Goal: Transaction & Acquisition: Purchase product/service

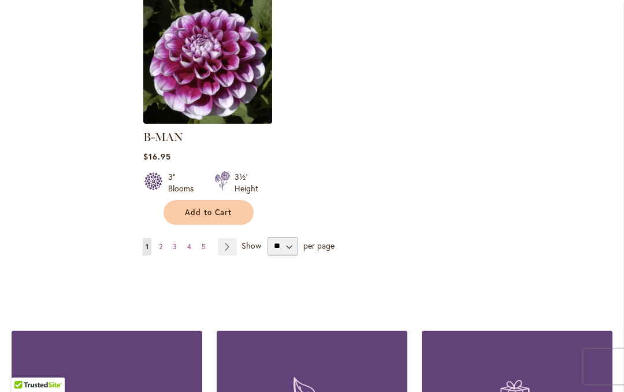
scroll to position [1582, 0]
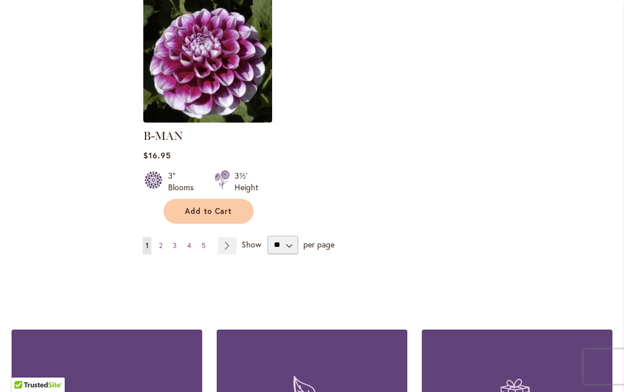
click at [229, 237] on link "Page Next" at bounding box center [227, 245] width 19 height 17
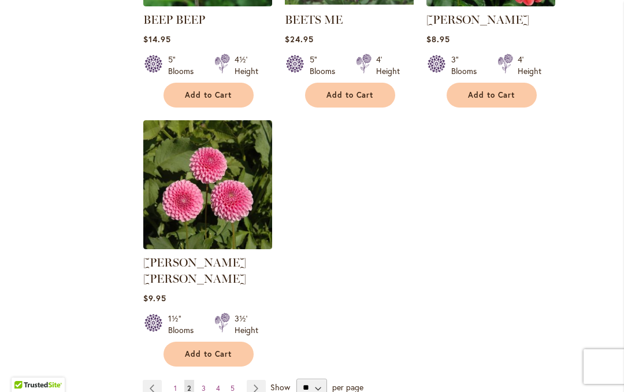
scroll to position [1444, 0]
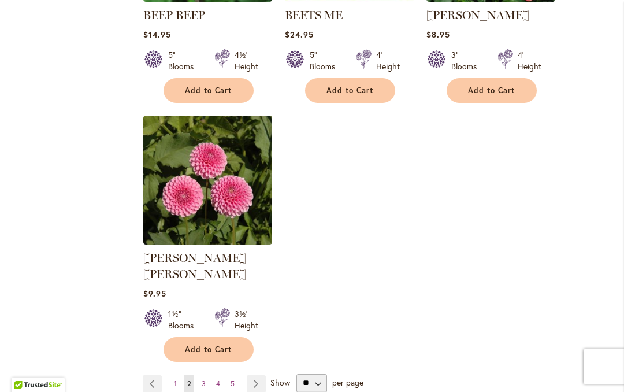
click at [258, 375] on link "Page Next" at bounding box center [256, 383] width 19 height 17
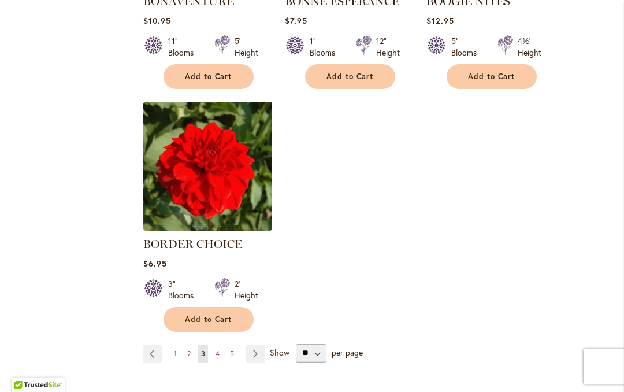
scroll to position [1466, 0]
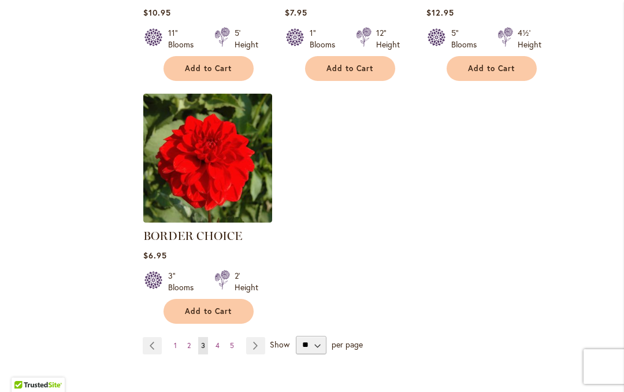
click at [256, 345] on link "Page Next" at bounding box center [255, 345] width 19 height 17
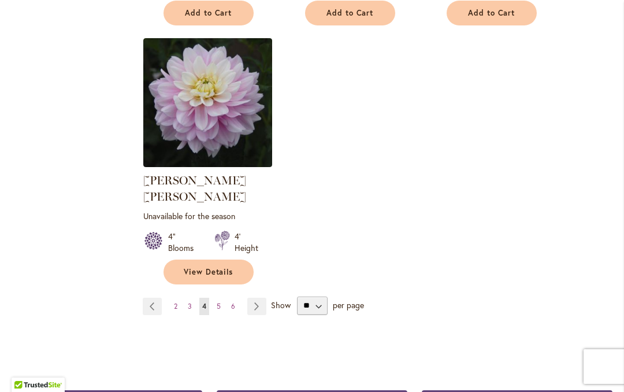
scroll to position [1548, 0]
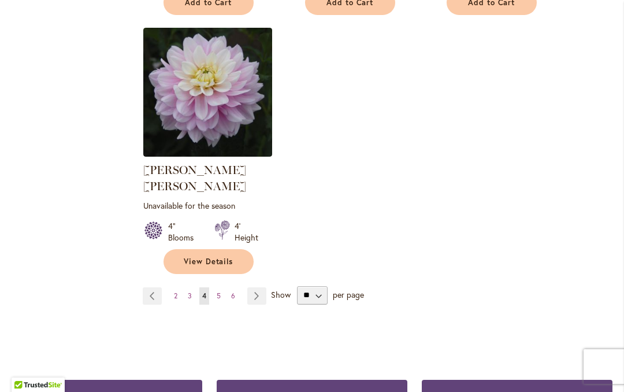
click at [254, 287] on link "Page Next" at bounding box center [256, 295] width 19 height 17
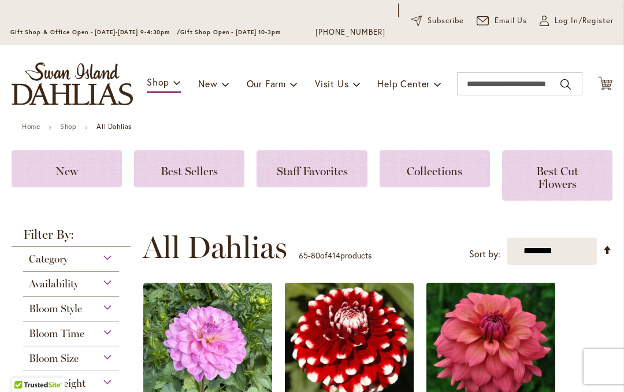
scroll to position [57, 0]
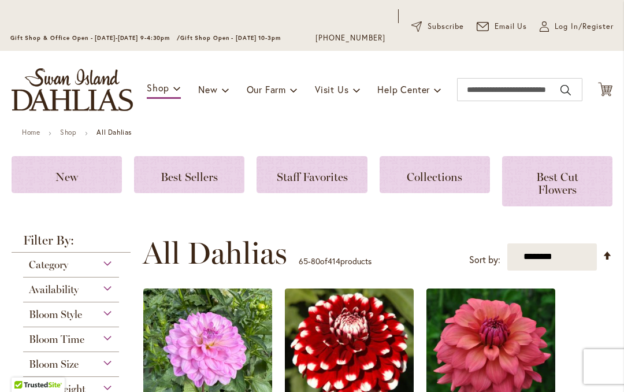
click at [108, 267] on div "Category" at bounding box center [71, 262] width 96 height 18
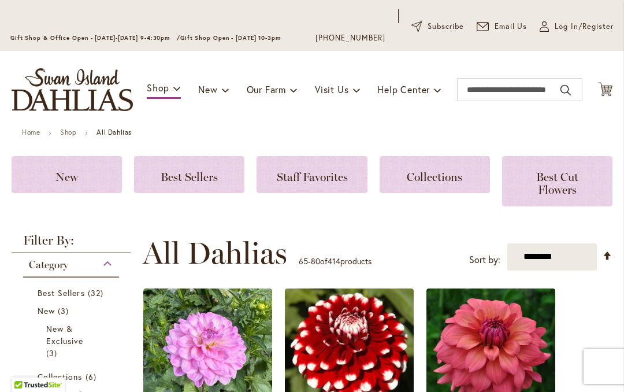
scroll to position [309, 0]
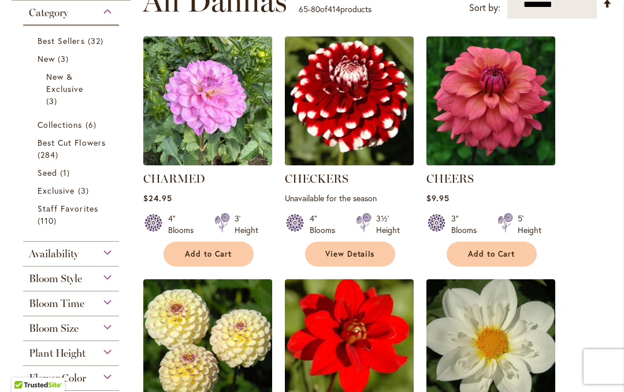
click at [108, 18] on div "Category" at bounding box center [71, 10] width 96 height 18
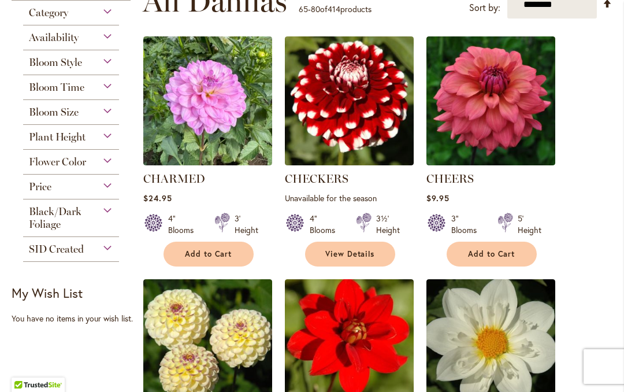
click at [110, 139] on div "Plant Height" at bounding box center [71, 134] width 96 height 18
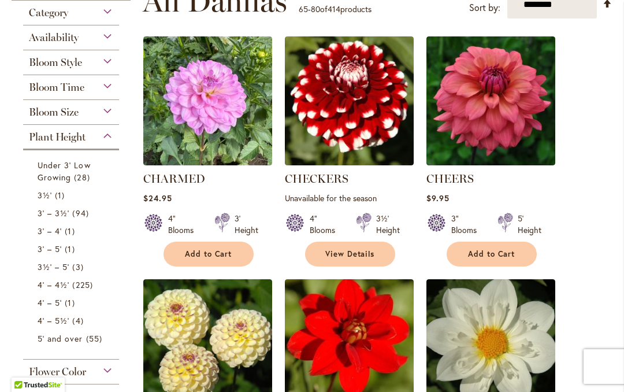
click at [66, 233] on span "1 item" at bounding box center [71, 231] width 13 height 12
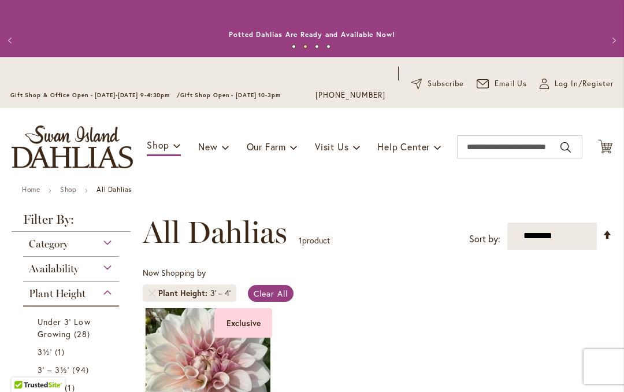
click at [279, 291] on span "Clear All" at bounding box center [271, 293] width 34 height 11
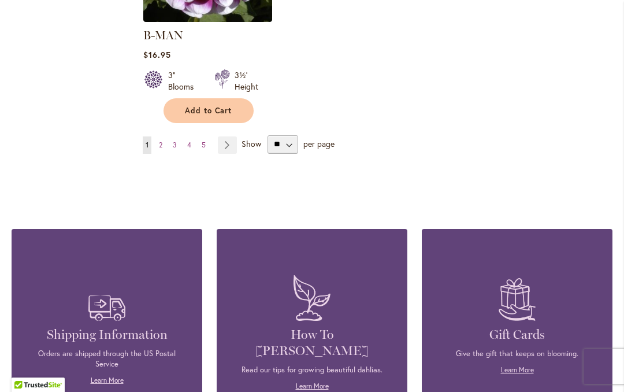
scroll to position [1676, 0]
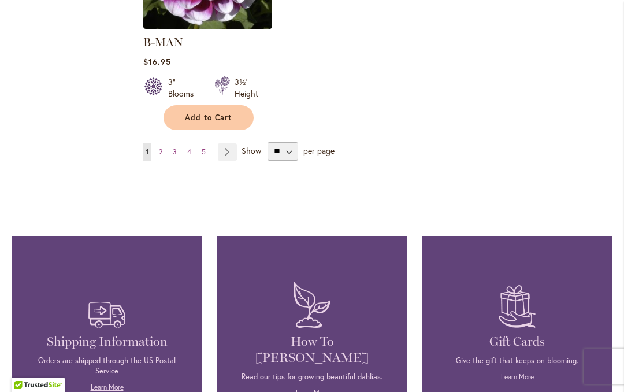
click at [187, 147] on span "4" at bounding box center [189, 151] width 4 height 9
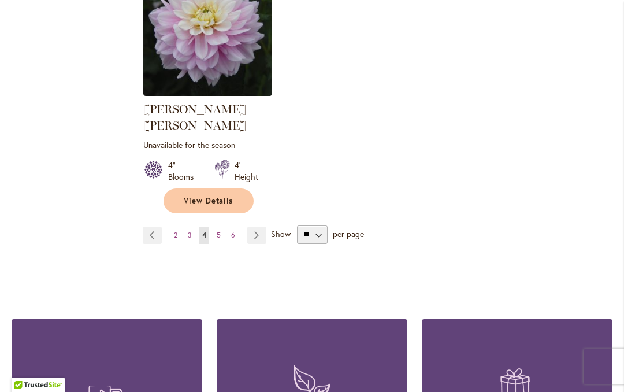
scroll to position [1632, 0]
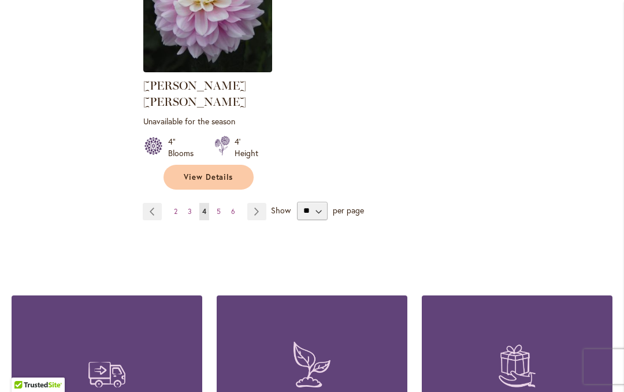
click at [257, 203] on link "Page Next" at bounding box center [256, 211] width 19 height 17
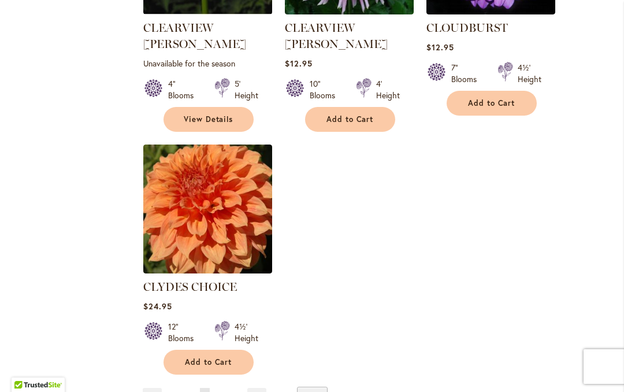
scroll to position [1453, 0]
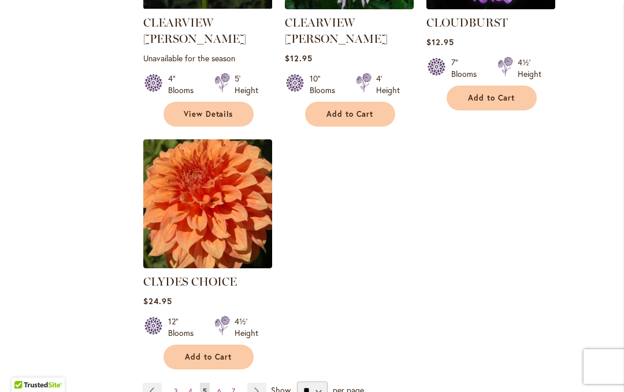
click at [258, 383] on link "Page Next" at bounding box center [256, 391] width 19 height 17
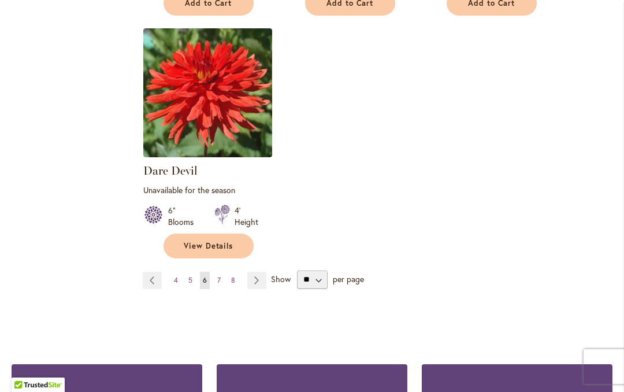
scroll to position [1565, 0]
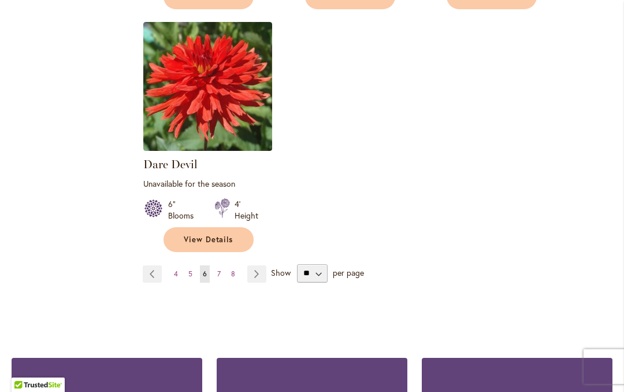
click at [258, 272] on link "Page Next" at bounding box center [256, 273] width 19 height 17
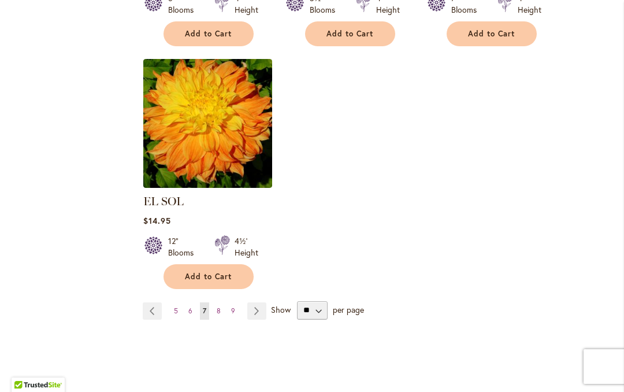
scroll to position [1520, 0]
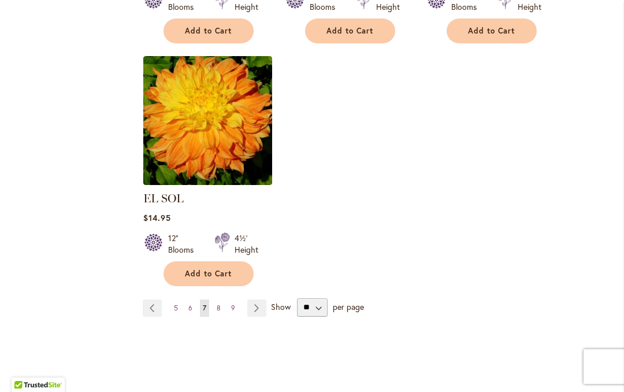
click at [258, 299] on link "Page Next" at bounding box center [256, 307] width 19 height 17
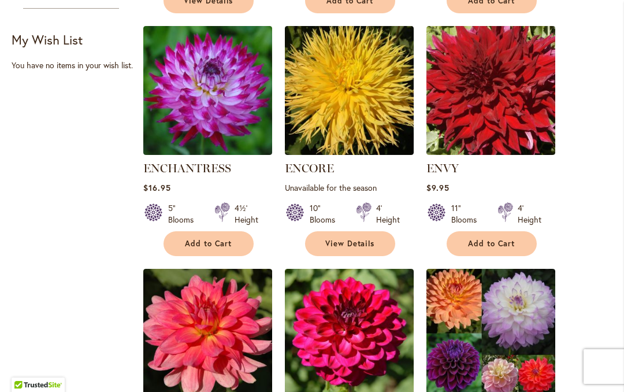
scroll to position [554, 0]
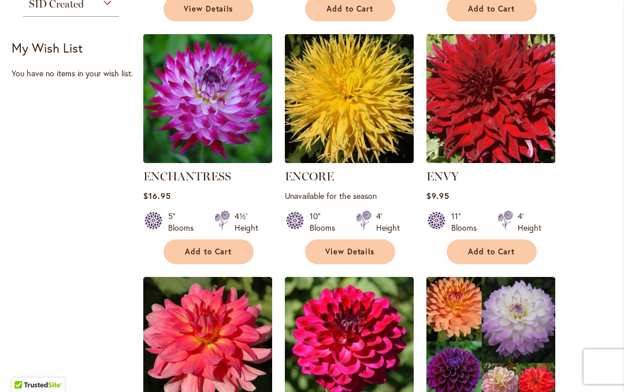
click at [209, 98] on img at bounding box center [207, 98] width 129 height 129
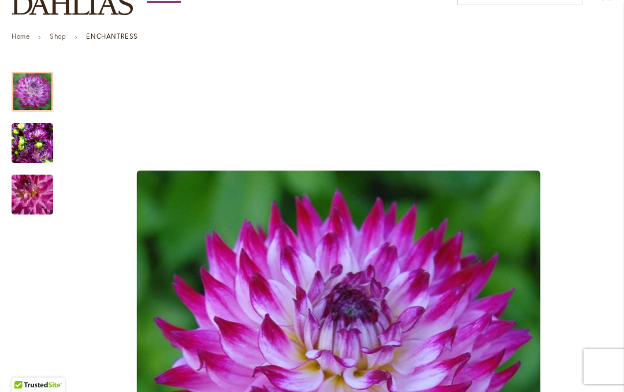
scroll to position [153, 0]
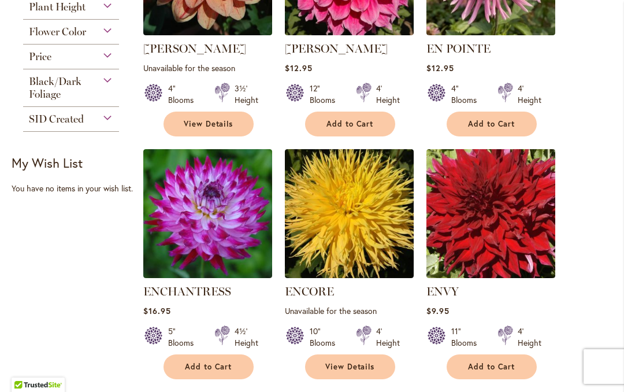
scroll to position [444, 0]
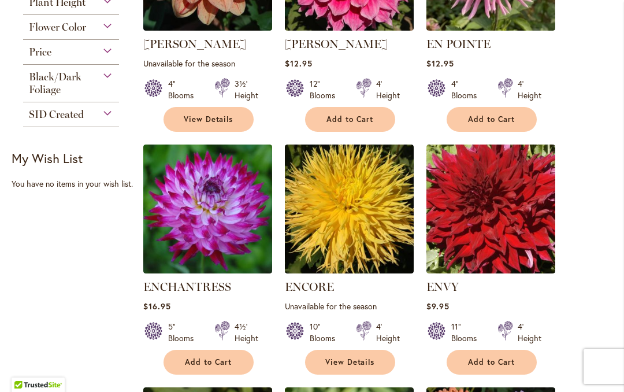
click at [207, 359] on span "Add to Cart" at bounding box center [208, 362] width 47 height 10
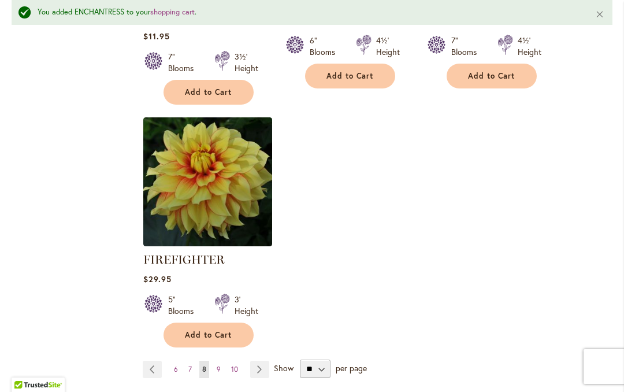
scroll to position [1528, 0]
click at [261, 369] on link "Page Next" at bounding box center [259, 368] width 19 height 17
click at [259, 371] on link "Page Next" at bounding box center [259, 368] width 19 height 17
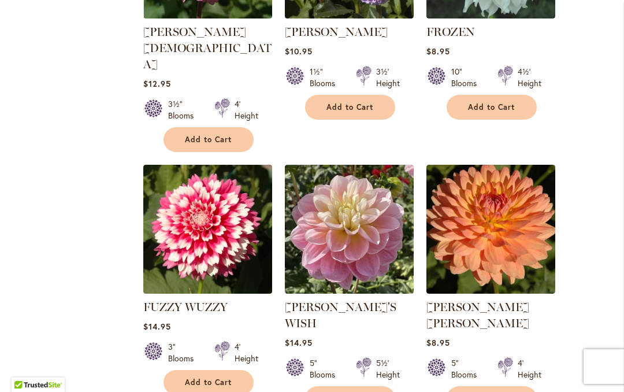
scroll to position [942, 0]
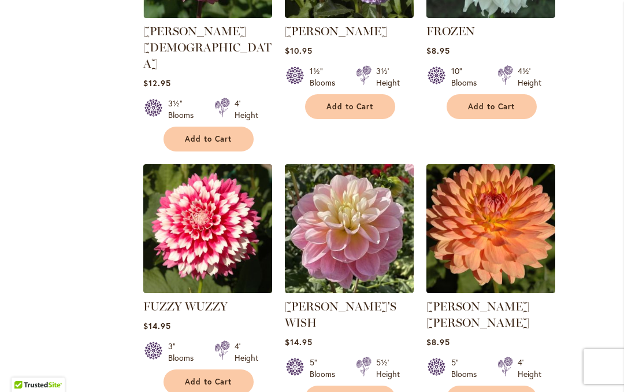
click at [209, 377] on span "Add to Cart" at bounding box center [208, 382] width 47 height 10
click at [207, 195] on img at bounding box center [207, 228] width 129 height 129
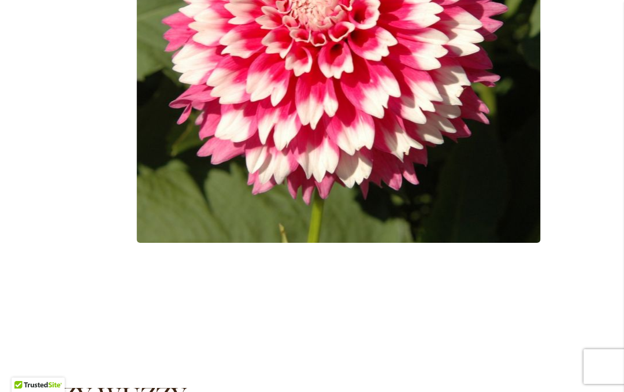
scroll to position [484, 0]
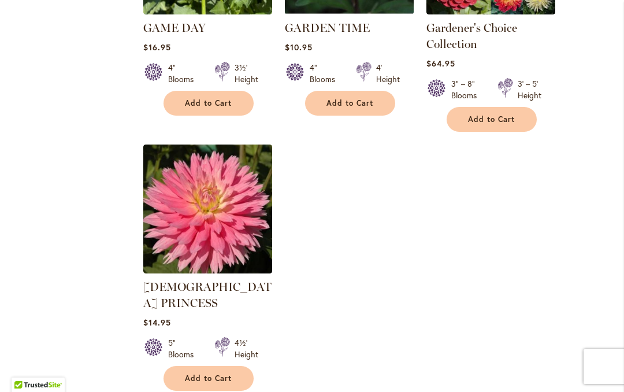
scroll to position [1482, 0]
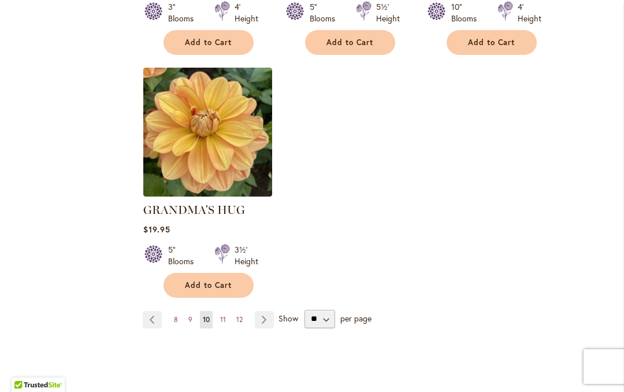
scroll to position [1508, 0]
click at [262, 312] on link "Page Next" at bounding box center [264, 320] width 19 height 17
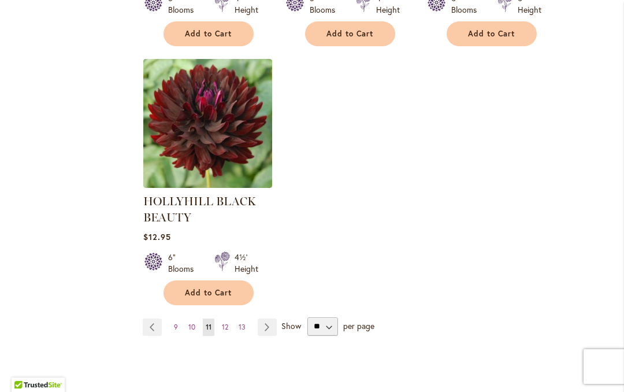
scroll to position [1545, 0]
click at [271, 331] on link "Page Next" at bounding box center [267, 326] width 19 height 17
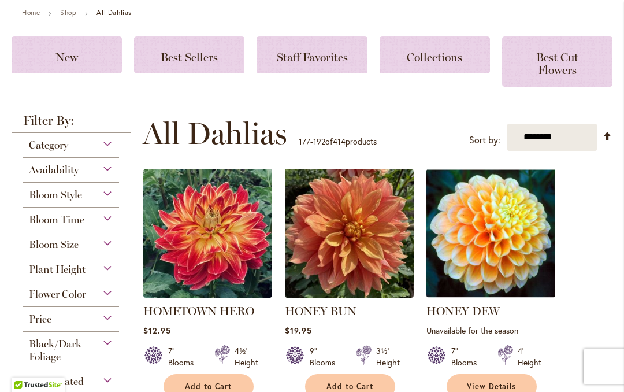
scroll to position [187, 0]
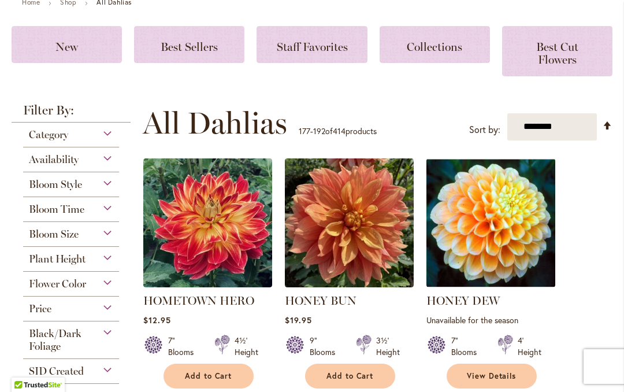
click at [215, 227] on img at bounding box center [207, 222] width 129 height 129
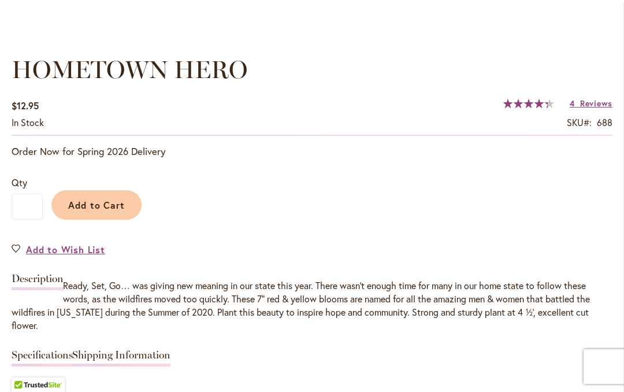
scroll to position [813, 0]
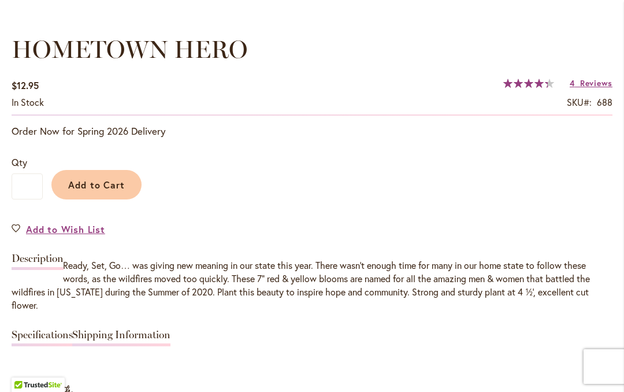
scroll to position [833, 0]
click at [98, 188] on span "Add to Cart" at bounding box center [96, 184] width 57 height 12
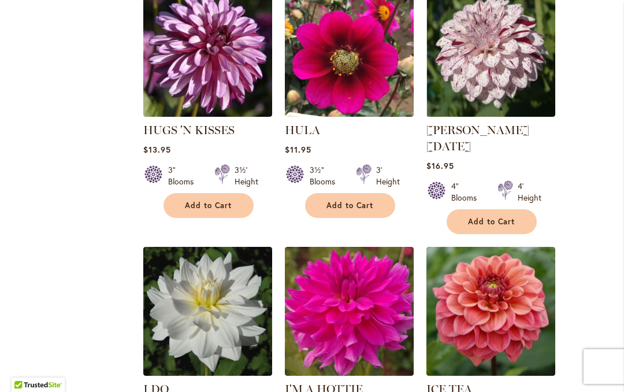
scroll to position [1087, 0]
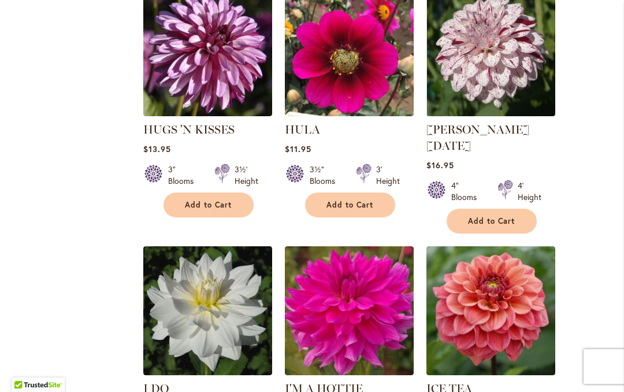
click at [494, 61] on img at bounding box center [491, 51] width 129 height 129
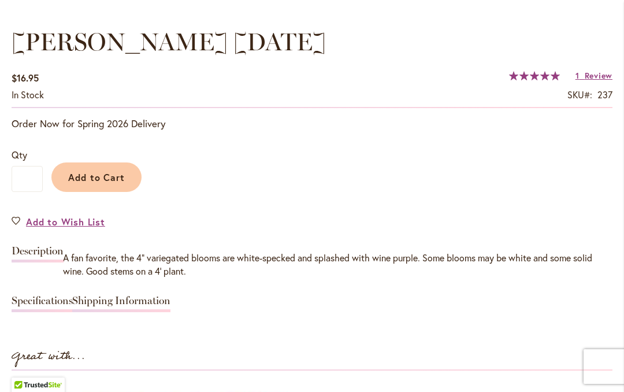
scroll to position [841, 0]
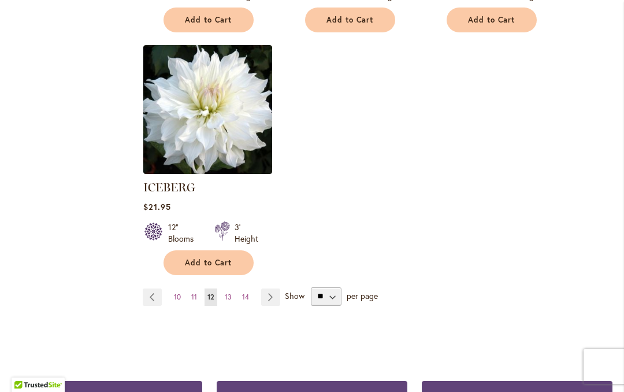
scroll to position [1534, 0]
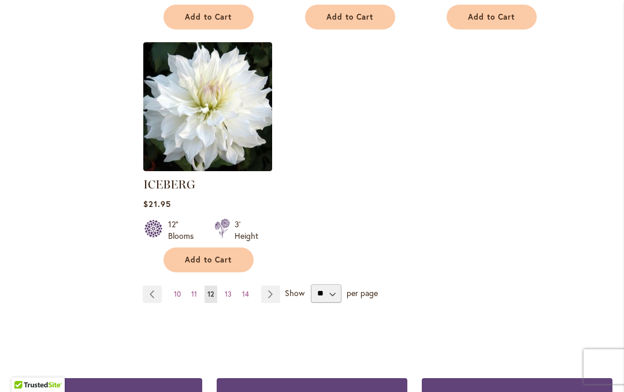
click at [273, 286] on link "Page Next" at bounding box center [270, 294] width 19 height 17
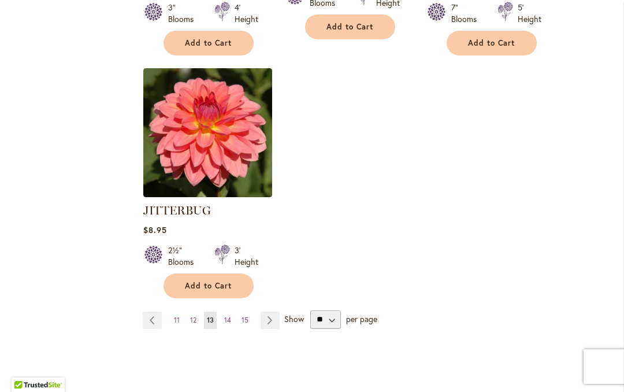
scroll to position [1539, 0]
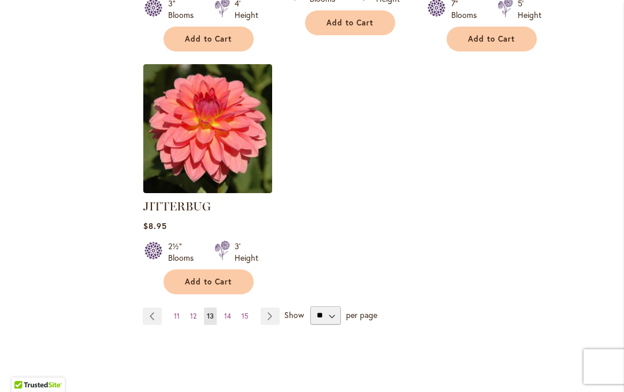
click at [272, 308] on link "Page Next" at bounding box center [270, 316] width 19 height 17
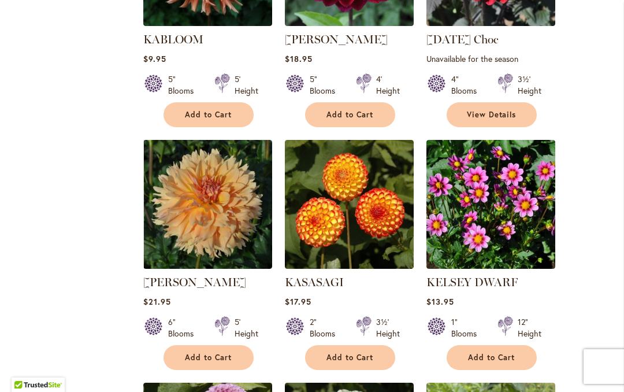
scroll to position [699, 0]
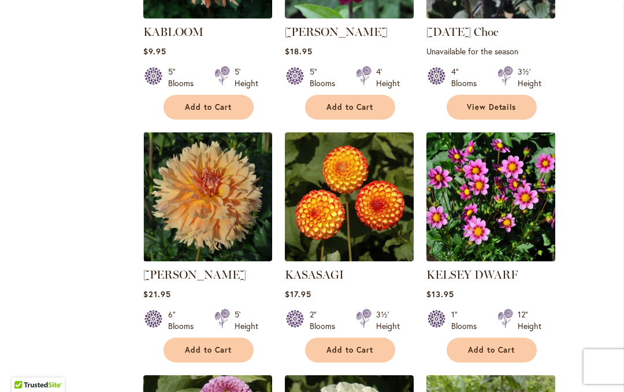
click at [351, 194] on img at bounding box center [349, 196] width 129 height 129
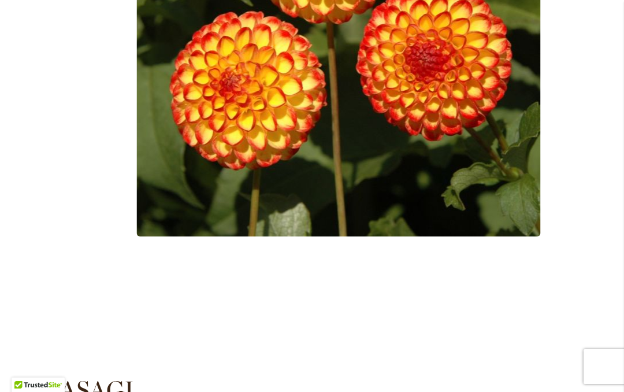
scroll to position [460, 0]
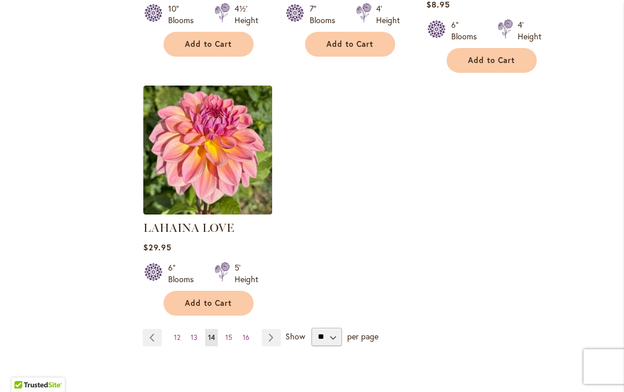
scroll to position [1502, 0]
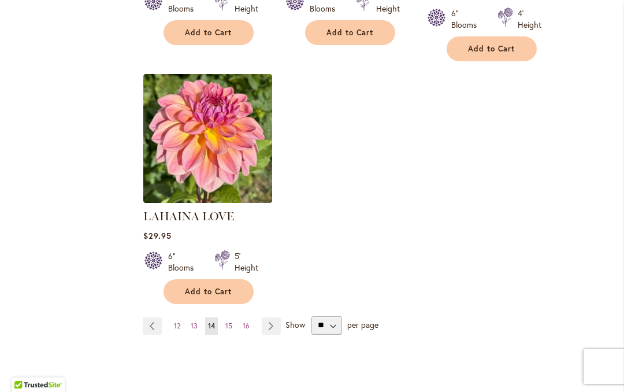
click at [272, 317] on link "Page Next" at bounding box center [271, 325] width 19 height 17
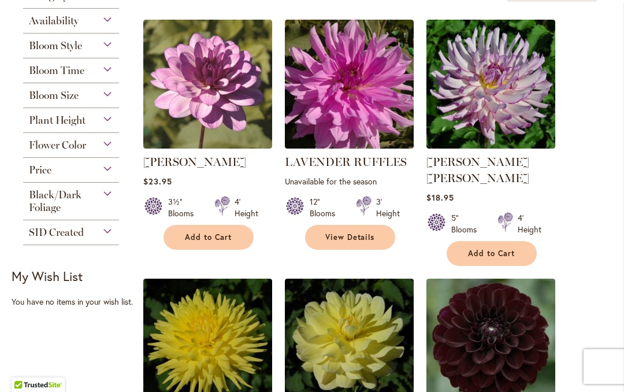
scroll to position [325, 0]
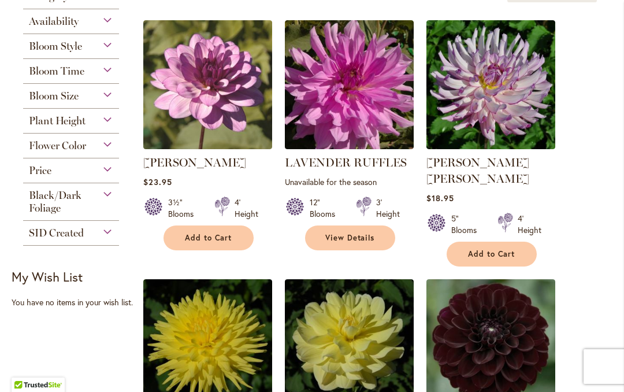
click at [505, 87] on img at bounding box center [491, 84] width 129 height 129
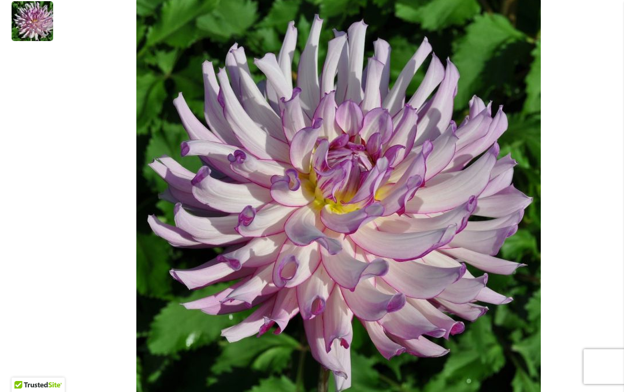
scroll to position [276, 0]
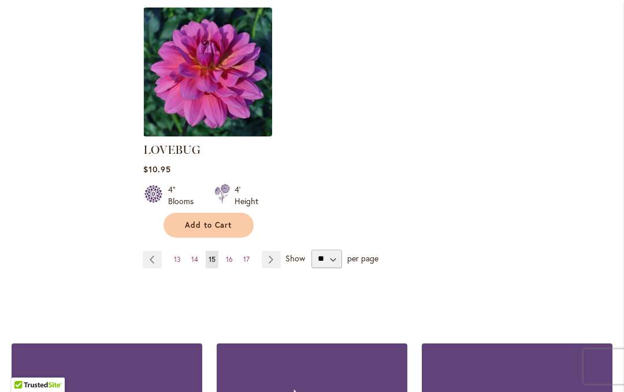
scroll to position [1585, 0]
click at [274, 251] on link "Page Next" at bounding box center [271, 259] width 19 height 17
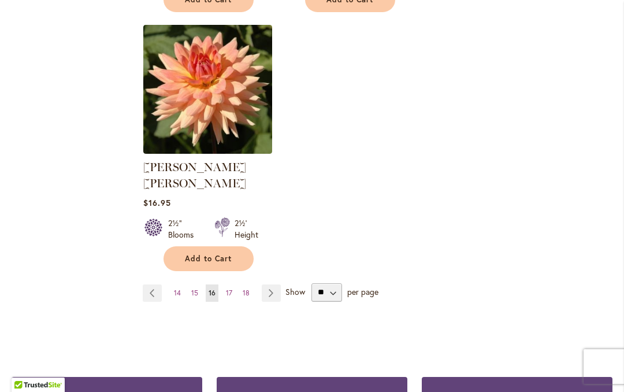
scroll to position [1569, 0]
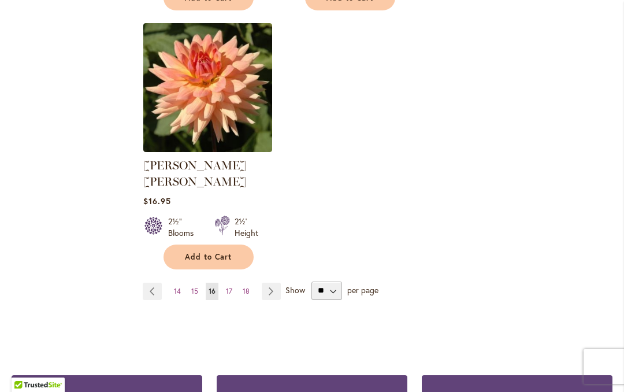
click at [275, 283] on link "Page Next" at bounding box center [271, 291] width 19 height 17
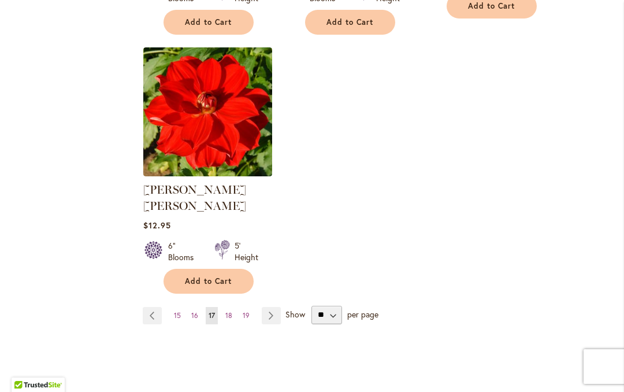
scroll to position [1530, 0]
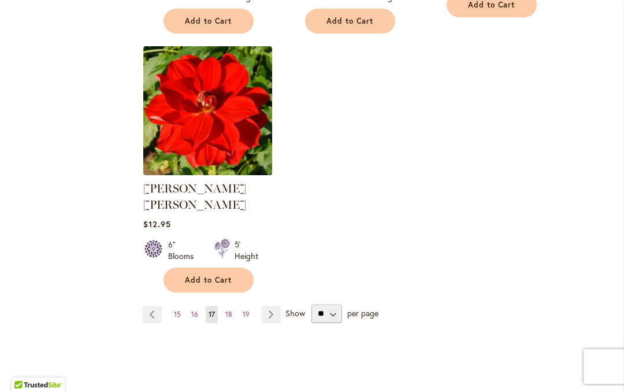
click at [271, 306] on link "Page Next" at bounding box center [271, 314] width 19 height 17
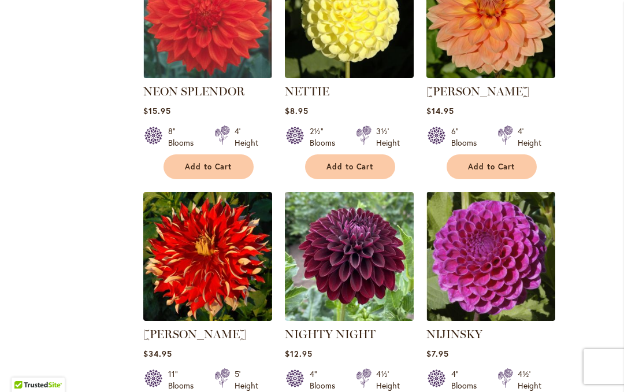
scroll to position [1143, 0]
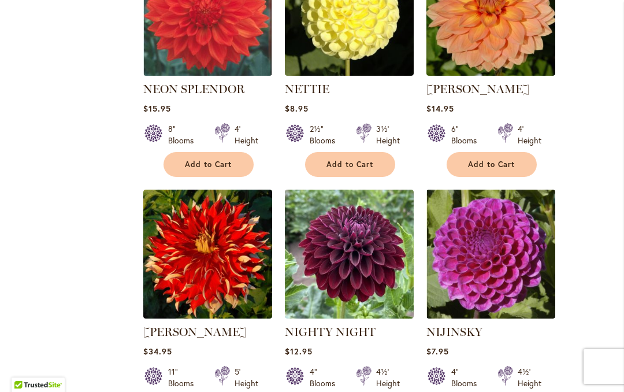
click at [357, 236] on img at bounding box center [349, 254] width 129 height 129
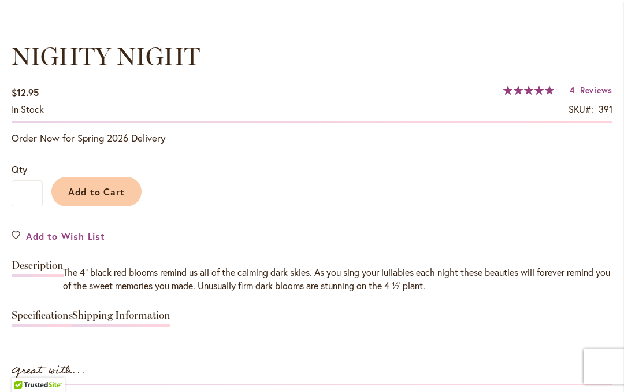
scroll to position [826, 0]
click at [94, 183] on button "Add to Cart" at bounding box center [96, 190] width 90 height 29
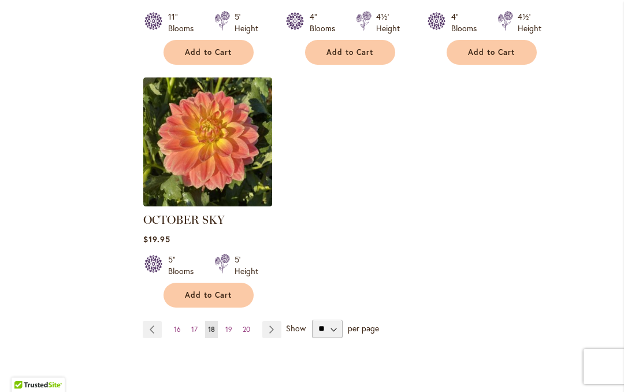
scroll to position [1504, 0]
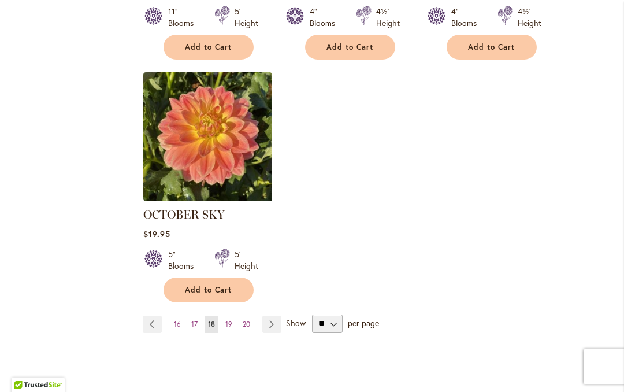
click at [273, 316] on link "Page Next" at bounding box center [271, 324] width 19 height 17
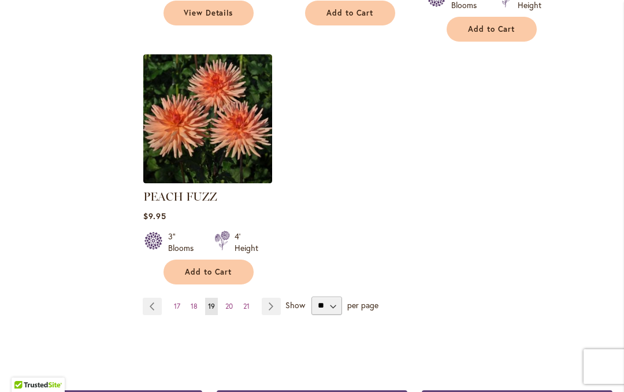
scroll to position [1580, 0]
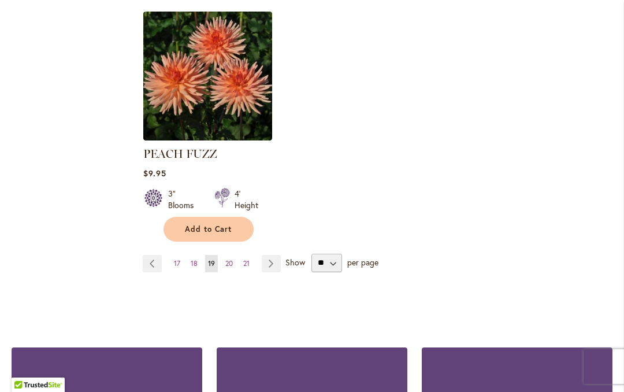
click at [271, 255] on link "Page Next" at bounding box center [271, 263] width 19 height 17
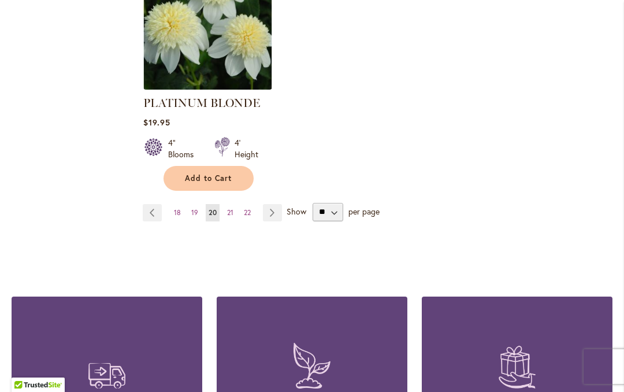
scroll to position [1648, 0]
click at [272, 204] on link "Page Next" at bounding box center [272, 212] width 19 height 17
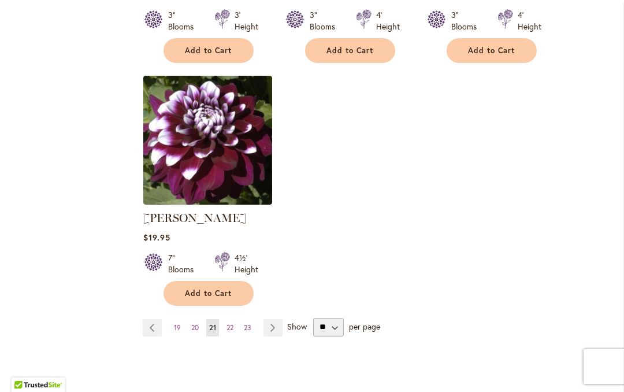
scroll to position [1501, 0]
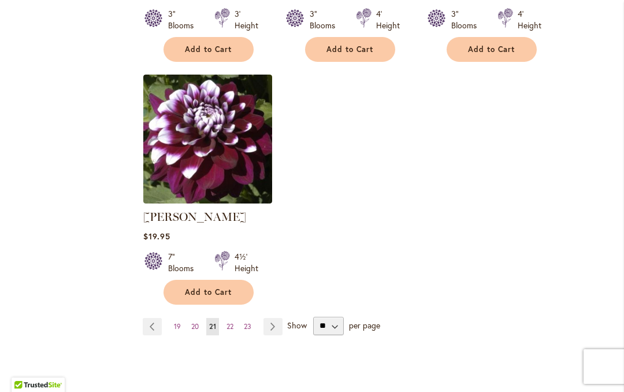
click at [271, 334] on link "Page Next" at bounding box center [273, 326] width 19 height 17
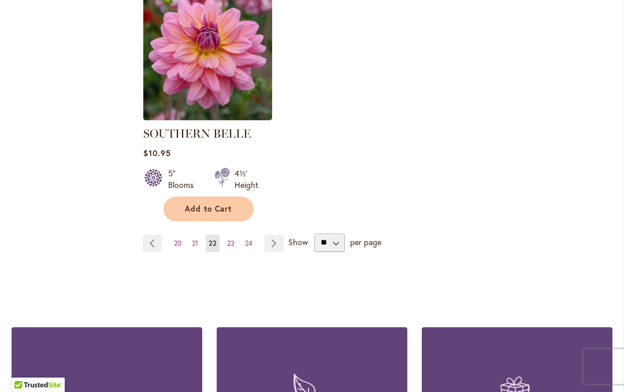
scroll to position [1585, 0]
click at [276, 235] on link "Page Next" at bounding box center [274, 243] width 19 height 17
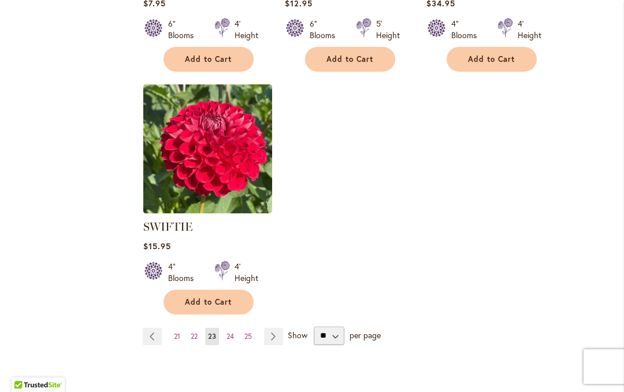
scroll to position [1492, 0]
click at [275, 338] on link "Page Next" at bounding box center [273, 335] width 19 height 17
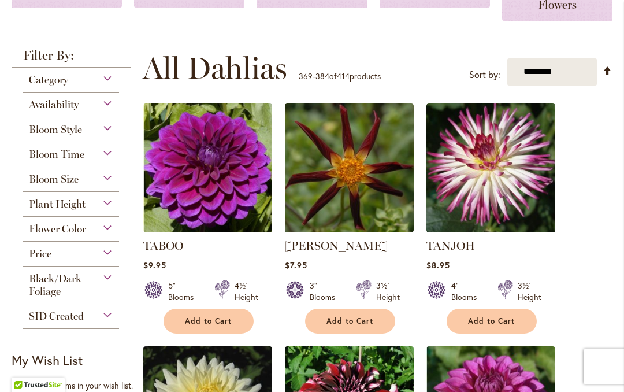
scroll to position [243, 0]
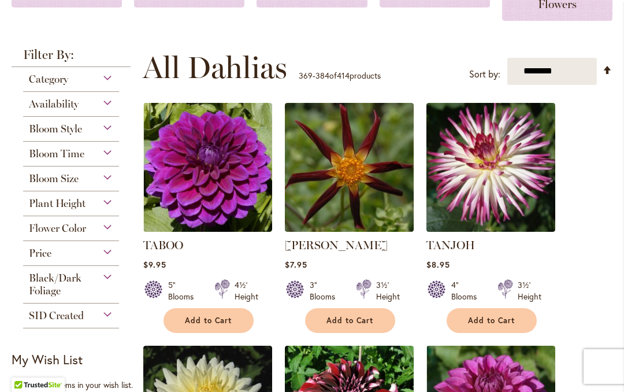
click at [491, 161] on img at bounding box center [491, 167] width 129 height 129
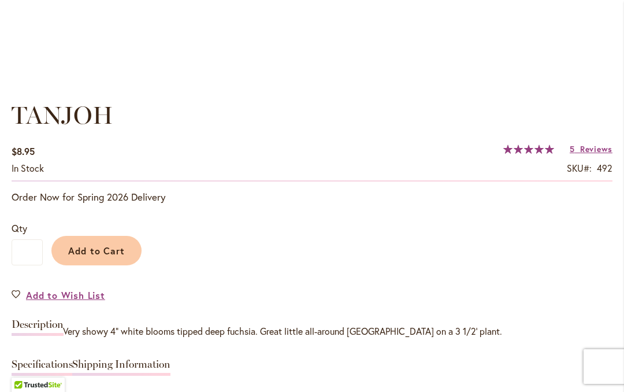
scroll to position [778, 0]
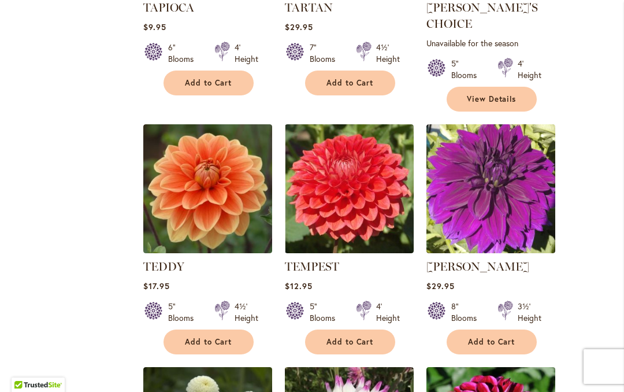
scroll to position [726, 0]
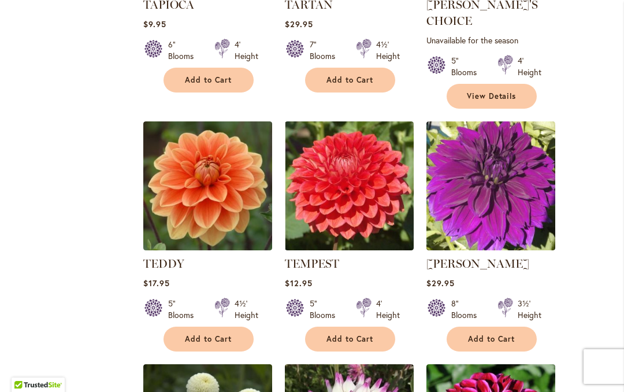
click at [500, 167] on img at bounding box center [491, 185] width 129 height 129
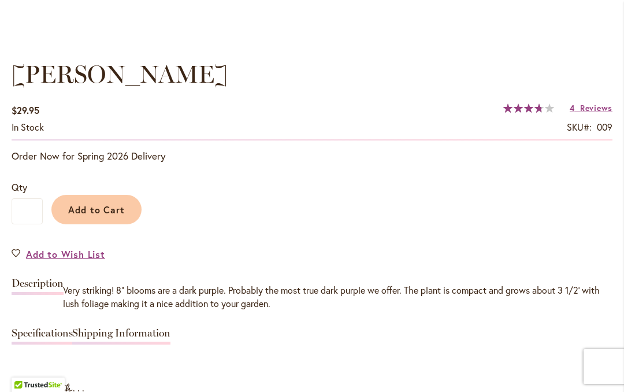
scroll to position [809, 0]
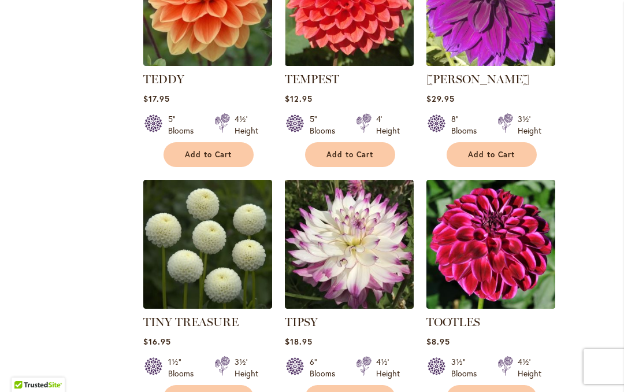
scroll to position [911, 0]
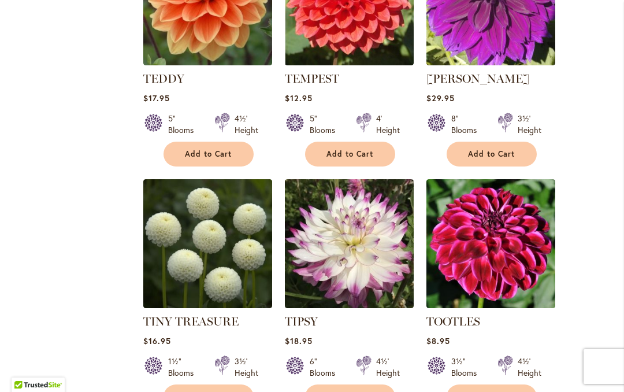
click at [354, 226] on img at bounding box center [349, 243] width 129 height 129
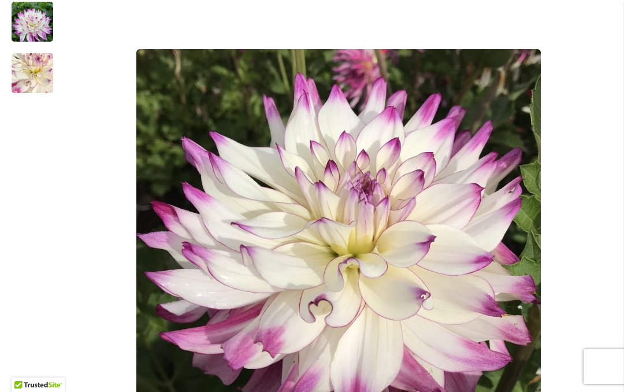
scroll to position [272, 0]
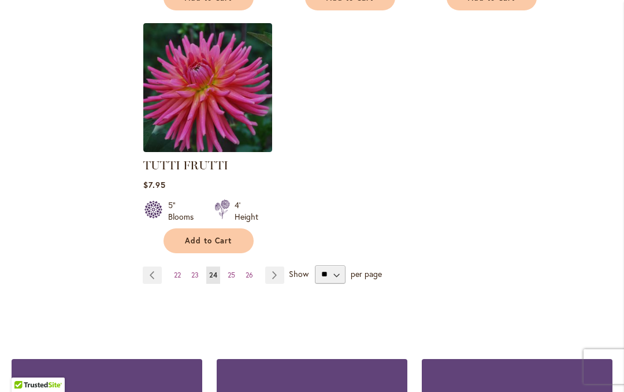
scroll to position [1557, 0]
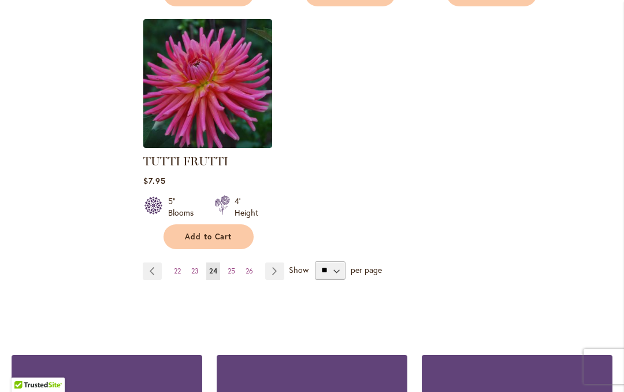
click at [275, 262] on link "Page Next" at bounding box center [274, 270] width 19 height 17
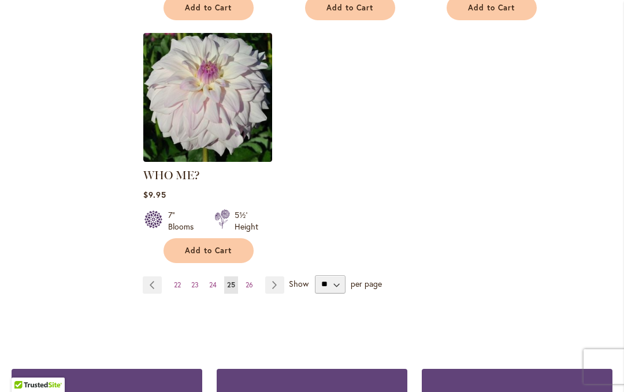
scroll to position [1544, 0]
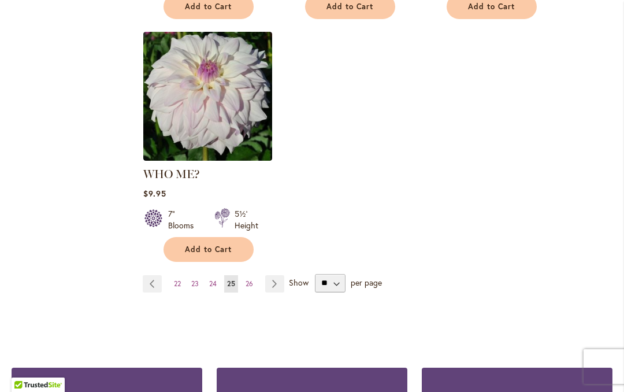
click at [276, 275] on link "Page Next" at bounding box center [274, 283] width 19 height 17
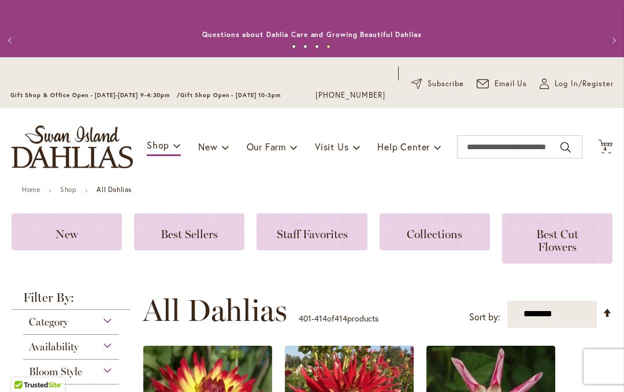
click at [562, 235] on span "Best Cut Flowers" at bounding box center [557, 240] width 42 height 27
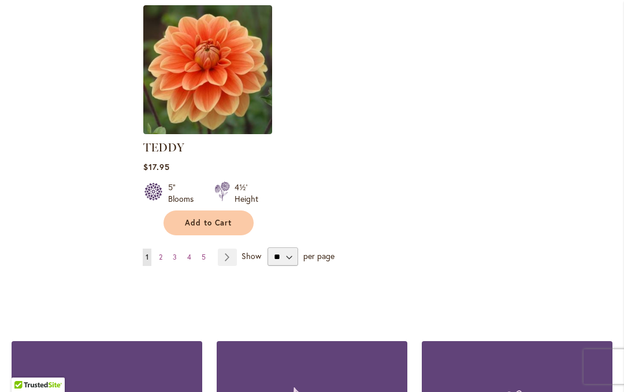
scroll to position [1510, 0]
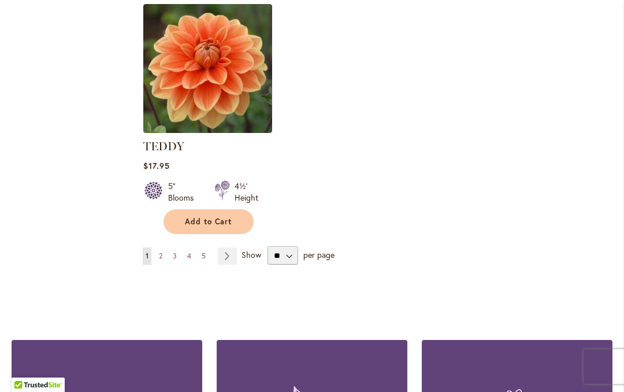
click at [230, 256] on link "Page Next" at bounding box center [227, 255] width 19 height 17
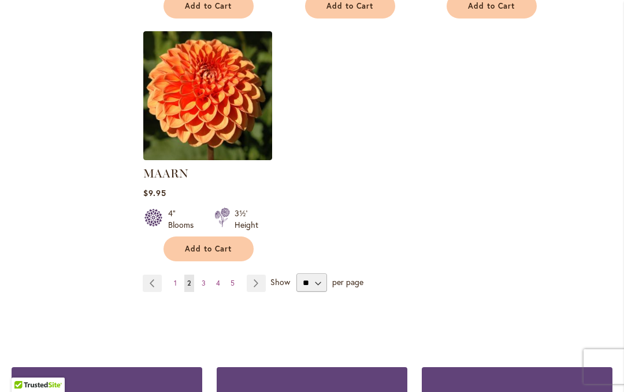
scroll to position [1467, 0]
click at [257, 286] on link "Page Next" at bounding box center [256, 282] width 19 height 17
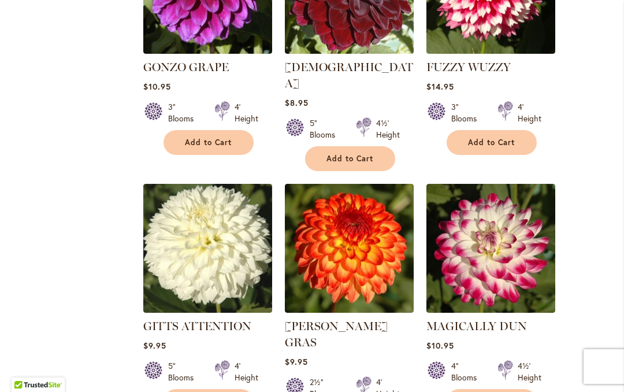
scroll to position [847, 0]
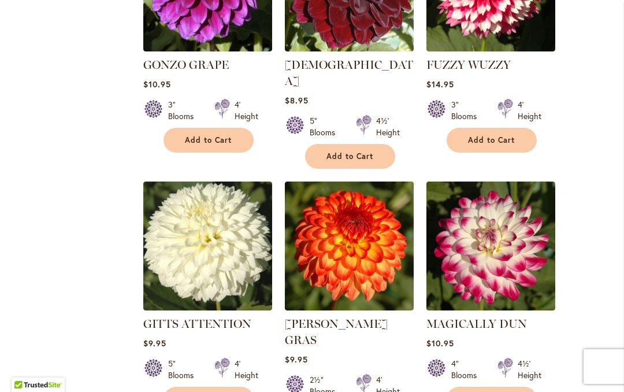
click at [354, 218] on img at bounding box center [349, 246] width 129 height 129
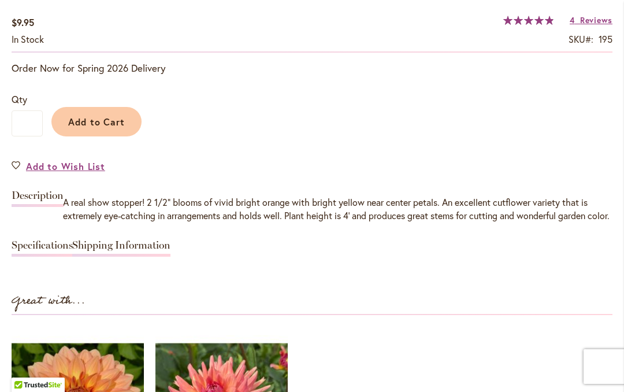
scroll to position [896, 0]
click at [91, 116] on span "Add to Cart" at bounding box center [96, 121] width 57 height 12
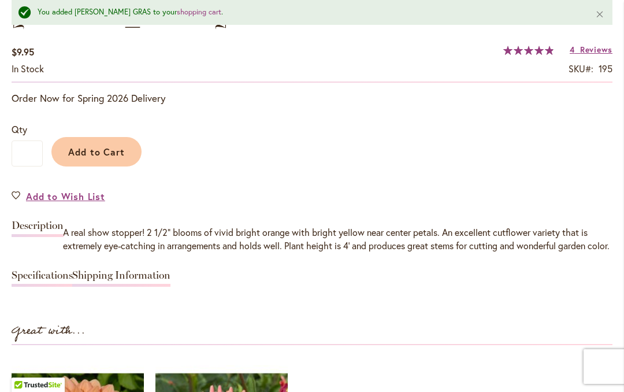
click at [91, 151] on span "Add to Cart" at bounding box center [96, 152] width 57 height 12
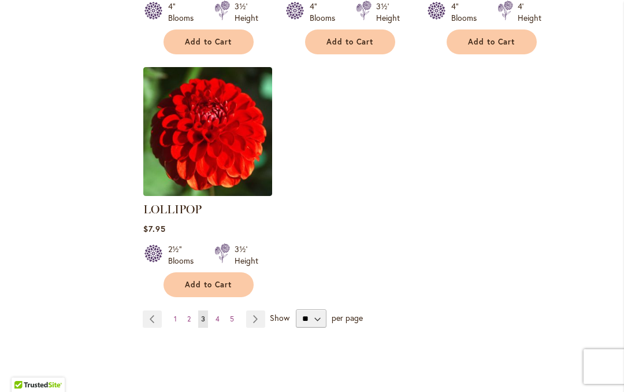
scroll to position [1501, 0]
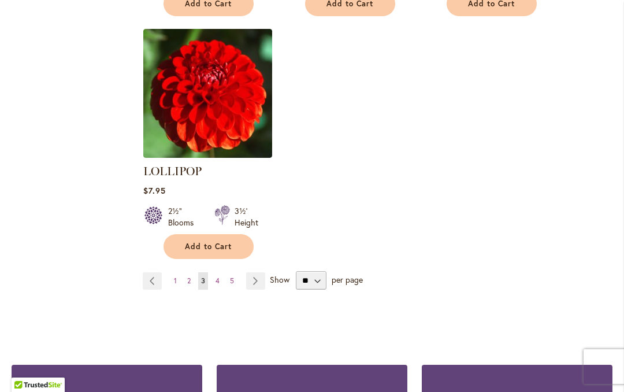
click at [251, 272] on link "Page Next" at bounding box center [255, 280] width 19 height 17
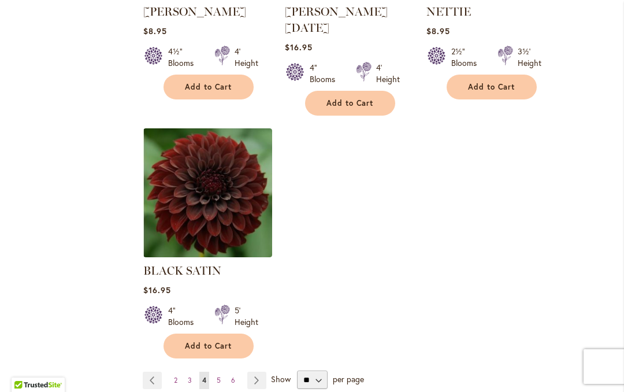
scroll to position [1436, 0]
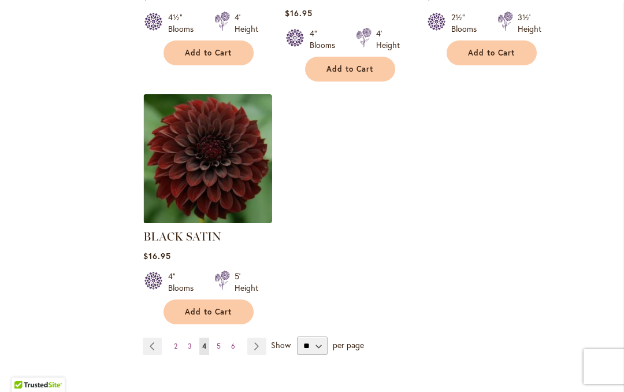
click at [251, 338] on link "Page Next" at bounding box center [256, 346] width 19 height 17
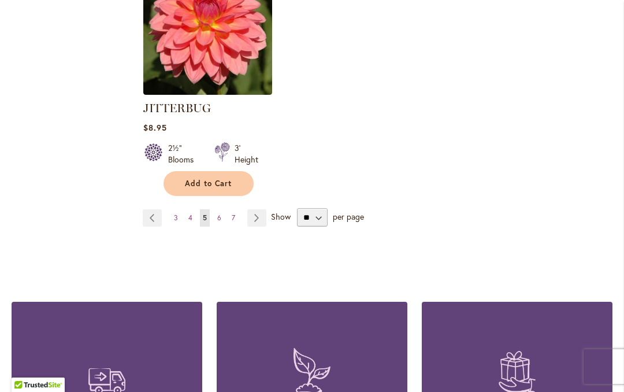
scroll to position [1517, 0]
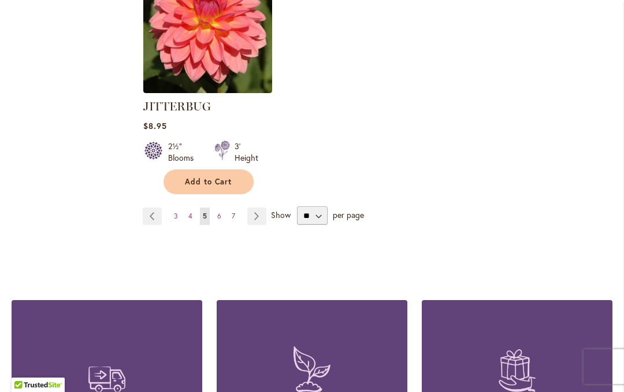
click at [257, 221] on link "Page Next" at bounding box center [256, 216] width 19 height 17
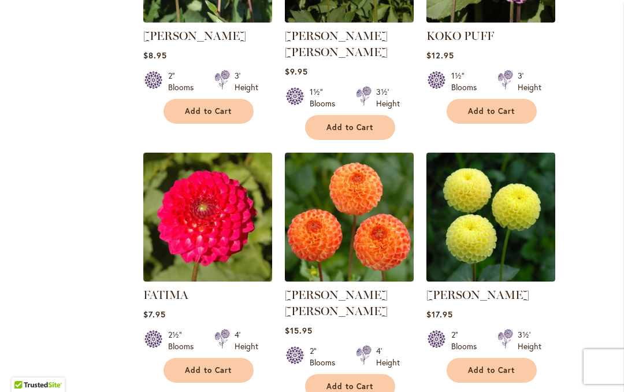
scroll to position [1152, 0]
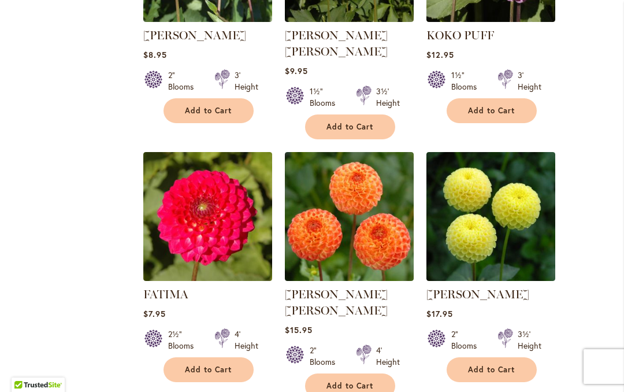
click at [367, 156] on img at bounding box center [349, 216] width 129 height 129
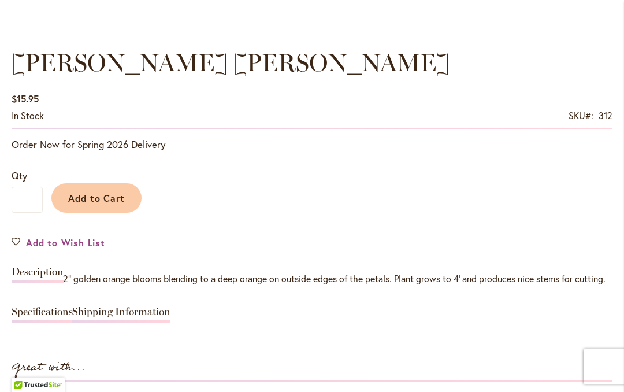
scroll to position [819, 0]
click at [99, 203] on span "Add to Cart" at bounding box center [96, 198] width 57 height 12
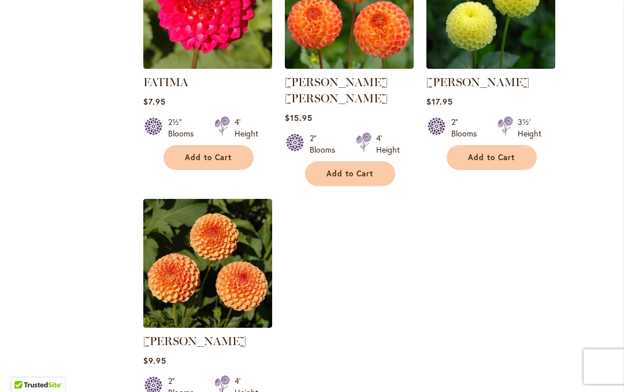
scroll to position [1364, 0]
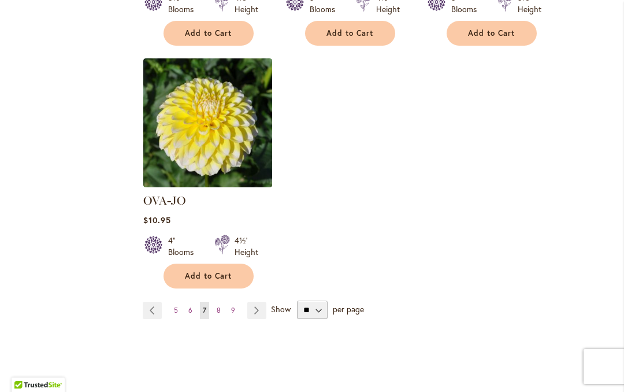
scroll to position [1517, 0]
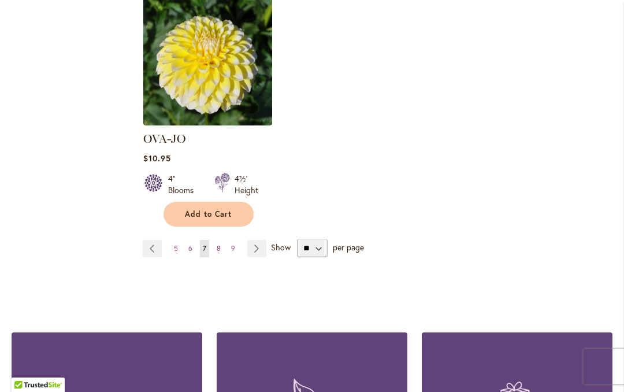
click at [261, 240] on link "Page Next" at bounding box center [256, 248] width 19 height 17
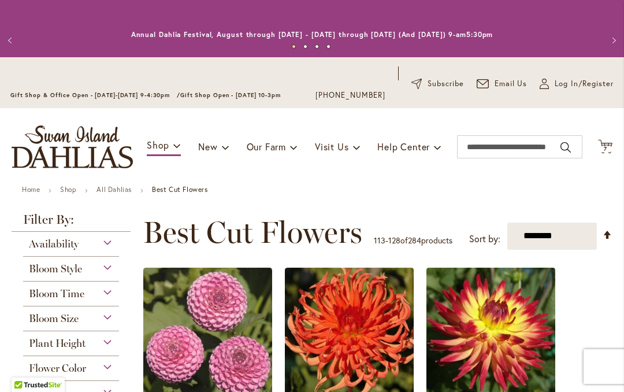
click at [605, 143] on icon "Cart .cls-1 { fill: #231f20; }" at bounding box center [605, 146] width 14 height 14
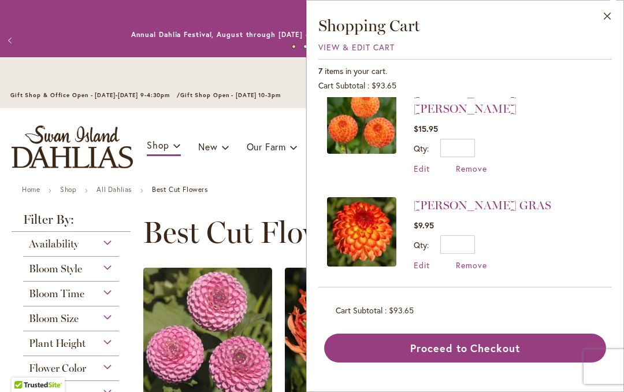
scroll to position [23, 0]
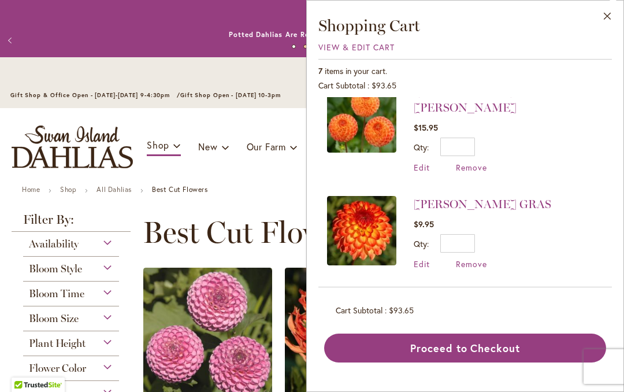
click at [421, 258] on span "Edit" at bounding box center [422, 263] width 16 height 11
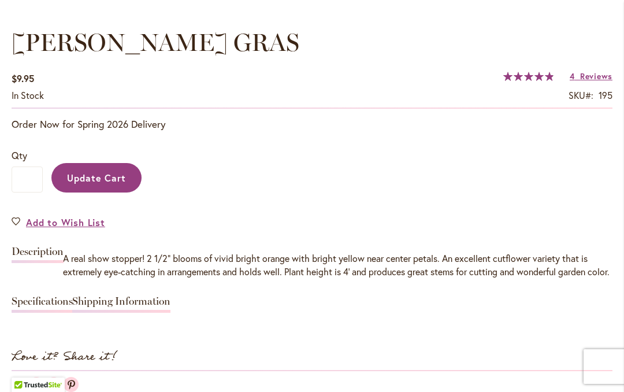
scroll to position [840, 0]
click at [24, 183] on input "*" at bounding box center [27, 179] width 31 height 26
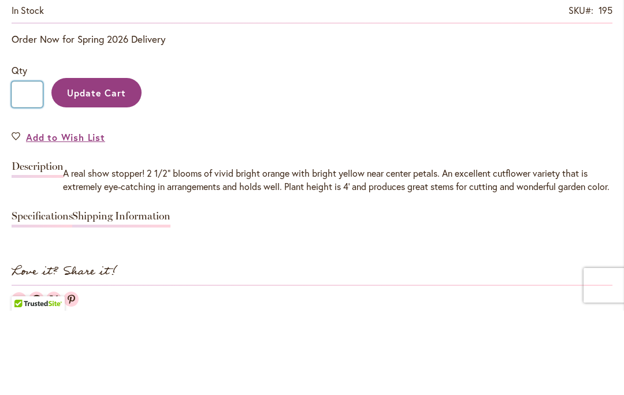
click at [38, 166] on input "*" at bounding box center [27, 179] width 31 height 26
type input "*"
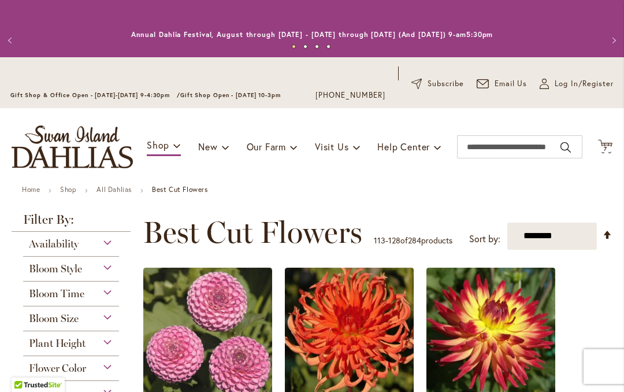
click at [618, 143] on div "Toggle Nav Shop Dahlia Tubers Collections Fresh Cut Dahlias Gardening Supplies …" at bounding box center [312, 146] width 624 height 77
click at [605, 144] on icon at bounding box center [605, 146] width 14 height 14
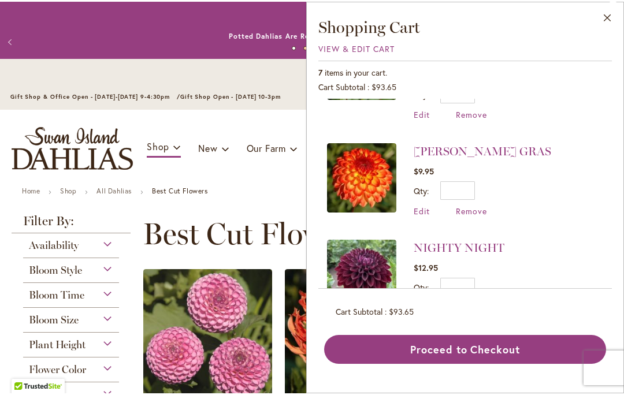
scroll to position [71, 0]
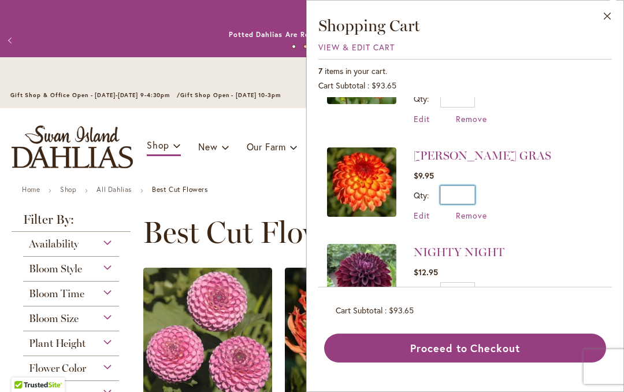
click at [462, 186] on input "*" at bounding box center [457, 195] width 35 height 18
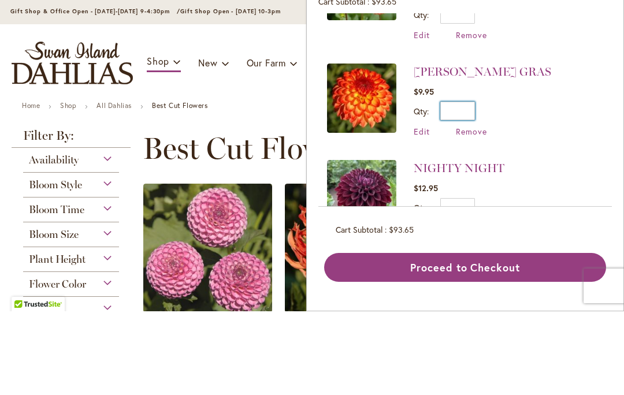
click at [470, 186] on input "*" at bounding box center [457, 195] width 35 height 18
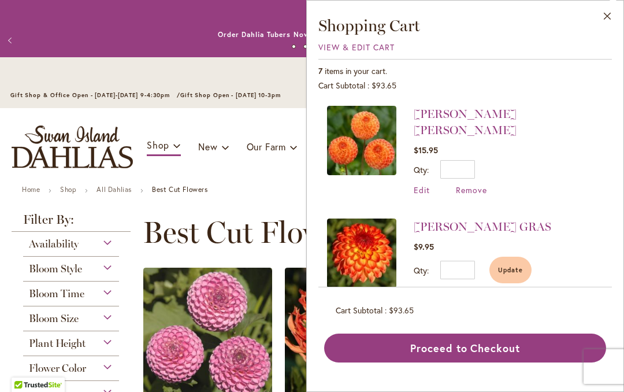
scroll to position [0, 0]
type input "*"
click at [612, 10] on button "Close" at bounding box center [608, 19] width 32 height 36
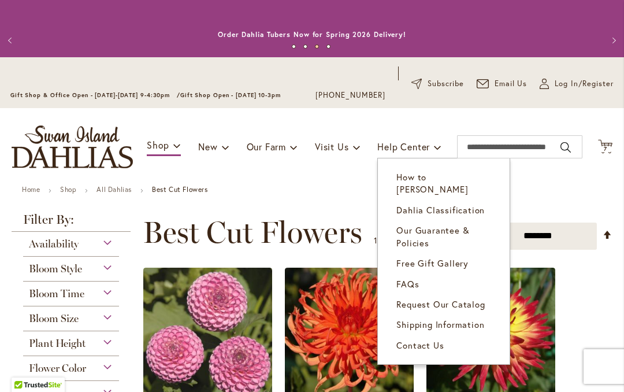
click at [401, 278] on span "FAQs" at bounding box center [408, 284] width 23 height 12
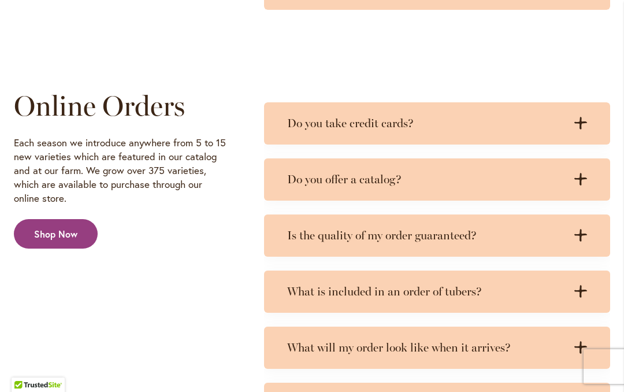
scroll to position [1946, 0]
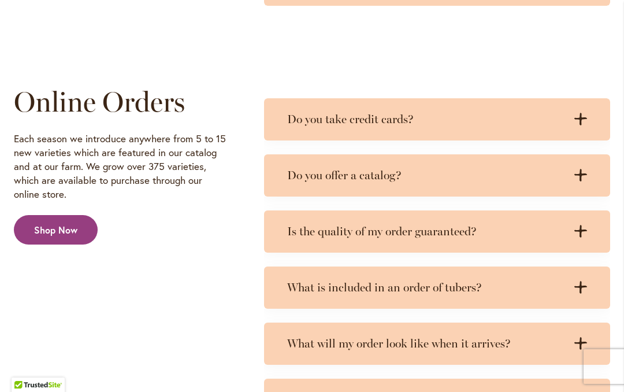
click at [429, 280] on h3 "What is included in an order of tubers?" at bounding box center [425, 287] width 277 height 14
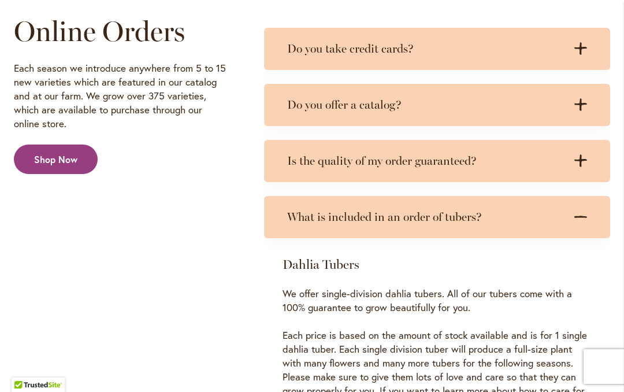
scroll to position [2020, 0]
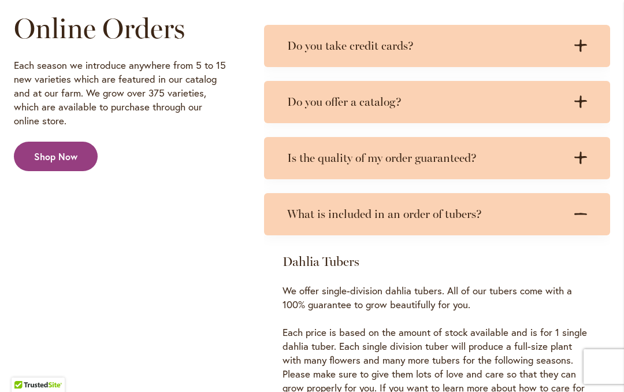
click at [579, 208] on icon ".cls-1 { fill: #3c2616; stroke-width: 0px; }" at bounding box center [581, 214] width 13 height 13
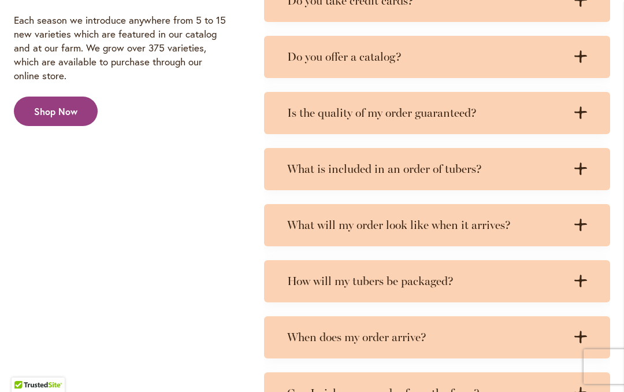
scroll to position [2066, 0]
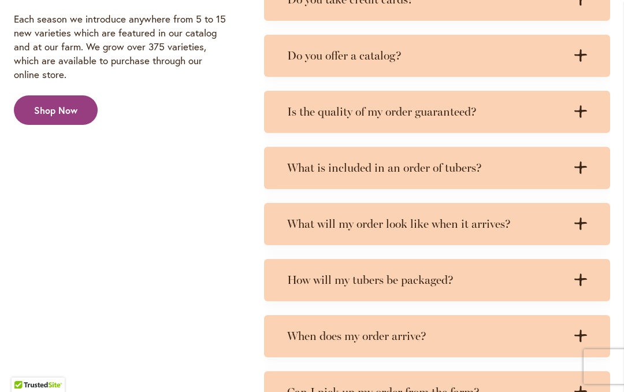
click at [472, 329] on h3 "When does my order arrive?" at bounding box center [425, 336] width 277 height 14
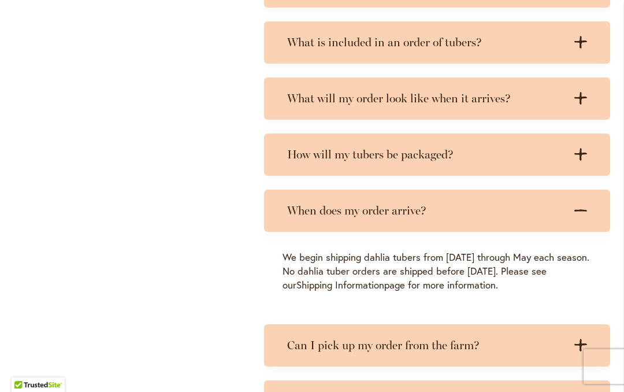
scroll to position [2192, 0]
click at [588, 198] on div "When does my order arrive? .cls-1 { fill: #3c2616; stroke-width: 0px; } .cls-1 …" at bounding box center [437, 210] width 346 height 42
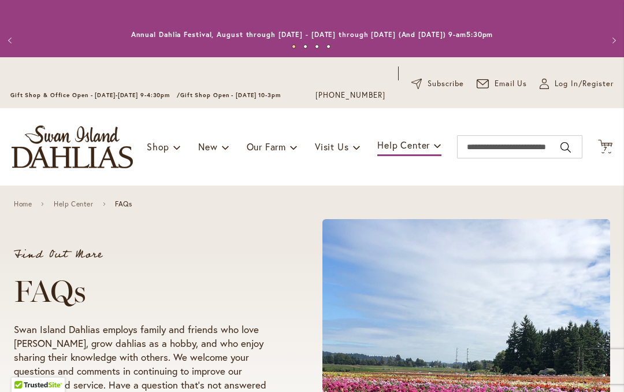
scroll to position [0, 0]
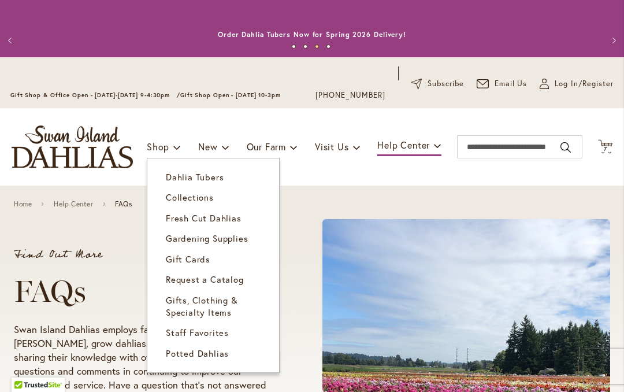
click at [211, 177] on span "Dahlia Tubers" at bounding box center [195, 177] width 58 height 12
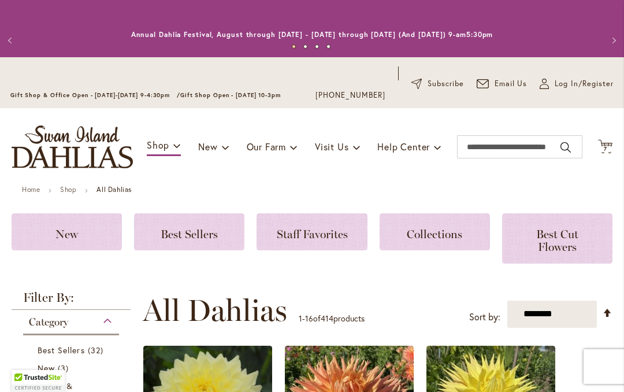
click at [560, 233] on span "Best Cut Flowers" at bounding box center [557, 240] width 42 height 27
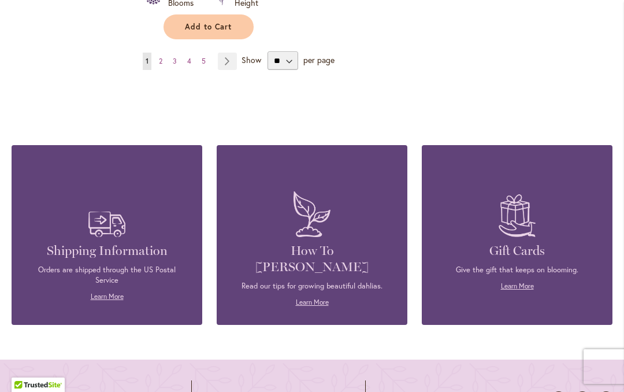
scroll to position [1705, 0]
click at [227, 63] on link "Page Next" at bounding box center [227, 61] width 19 height 17
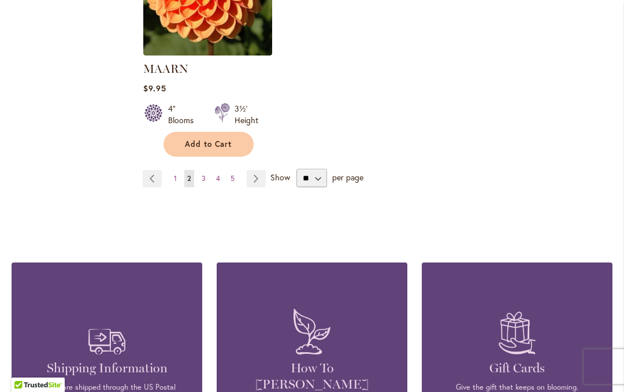
scroll to position [1574, 0]
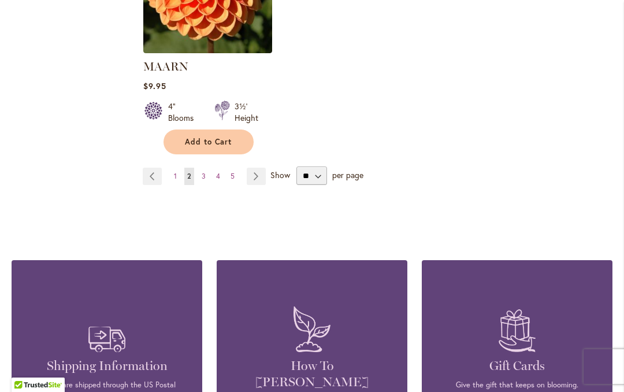
click at [232, 179] on span "5" at bounding box center [233, 176] width 4 height 9
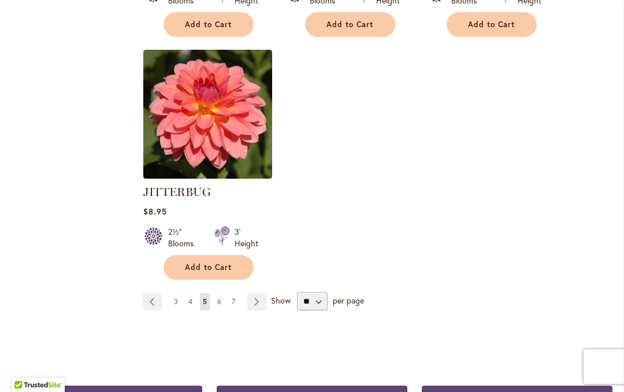
scroll to position [1437, 0]
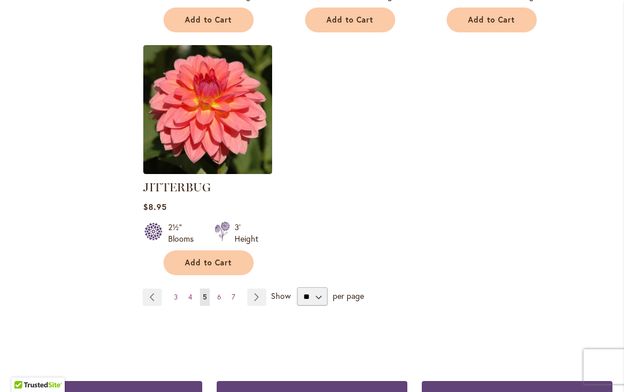
click at [256, 298] on link "Page Next" at bounding box center [256, 296] width 19 height 17
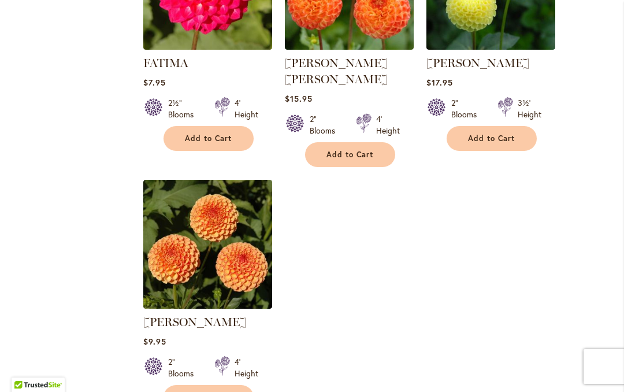
scroll to position [1386, 0]
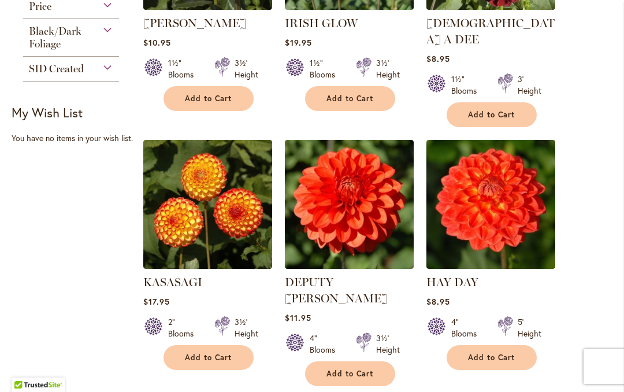
scroll to position [388, 0]
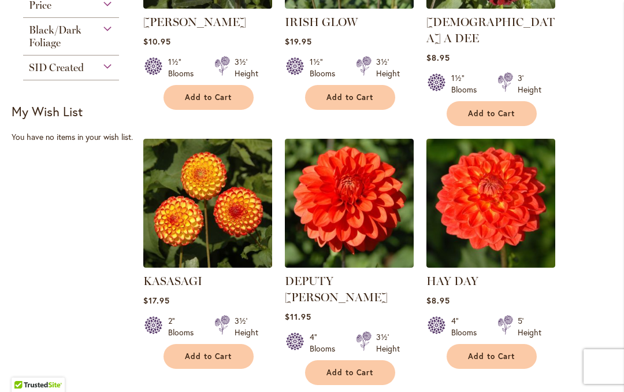
click at [345, 174] on img at bounding box center [349, 203] width 129 height 129
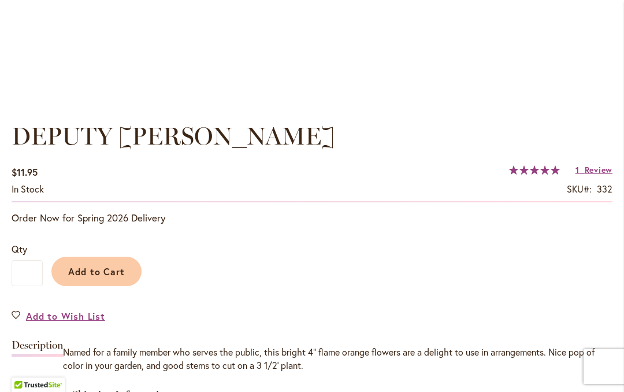
scroll to position [761, 0]
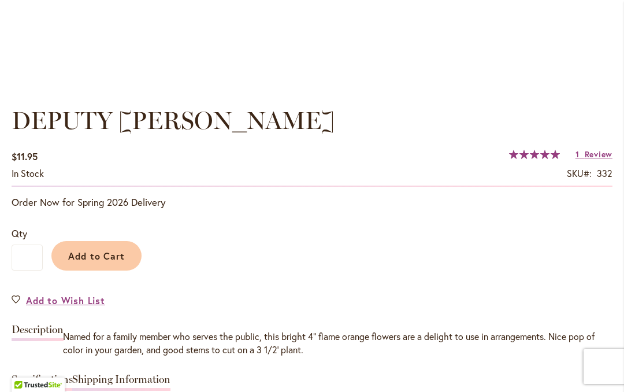
click at [87, 261] on span "Add to Cart" at bounding box center [96, 256] width 57 height 12
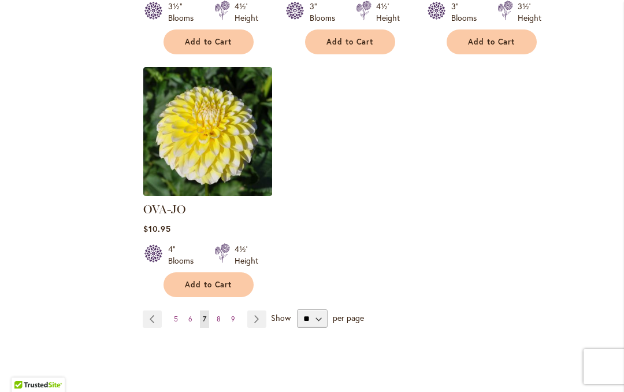
scroll to position [1457, 0]
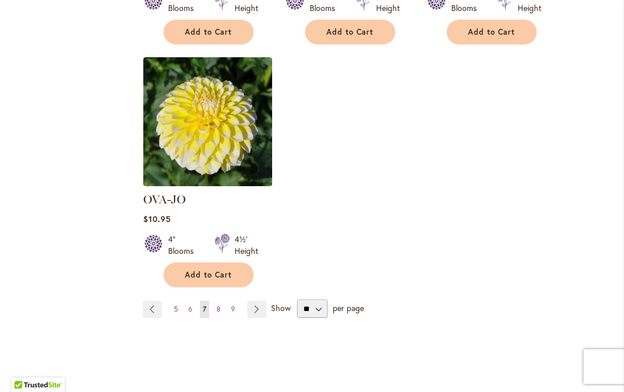
click at [253, 301] on link "Page Next" at bounding box center [256, 309] width 19 height 17
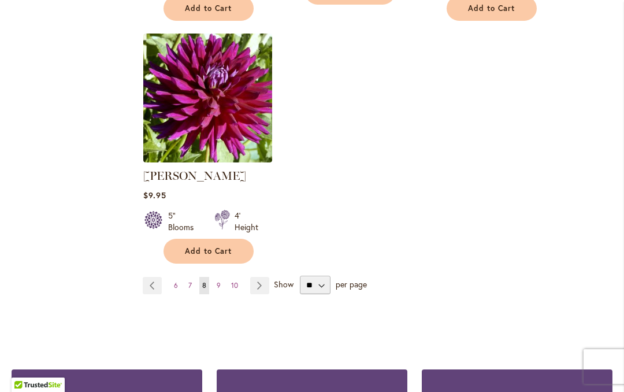
scroll to position [1465, 0]
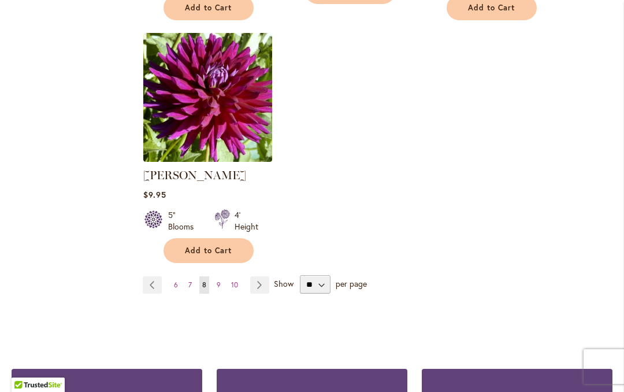
click at [260, 276] on link "Page Next" at bounding box center [259, 284] width 19 height 17
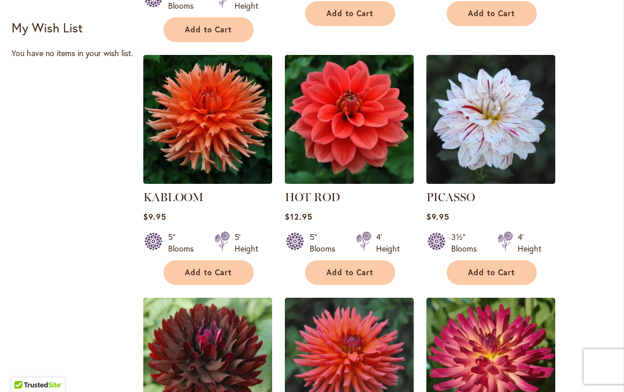
scroll to position [471, 0]
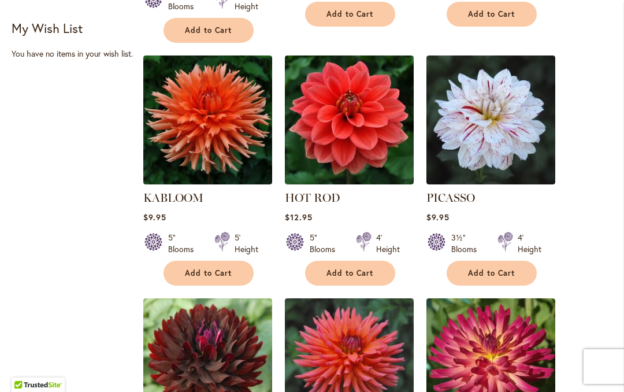
click at [501, 100] on img at bounding box center [491, 119] width 129 height 129
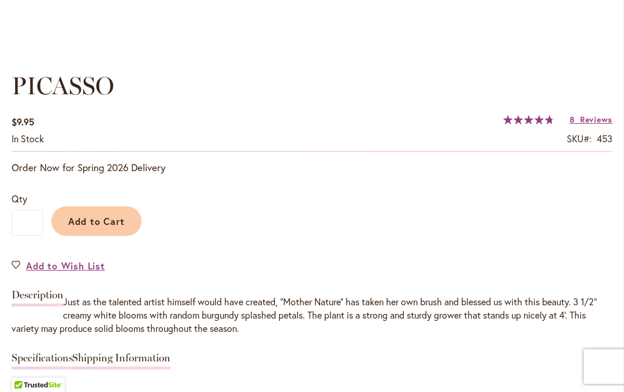
scroll to position [772, 0]
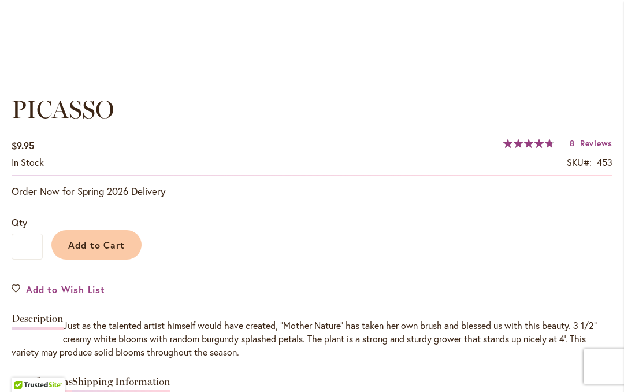
click at [91, 247] on span "Add to Cart" at bounding box center [96, 245] width 57 height 12
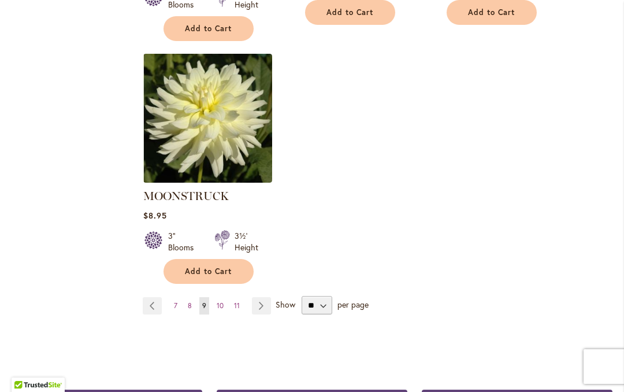
scroll to position [1479, 0]
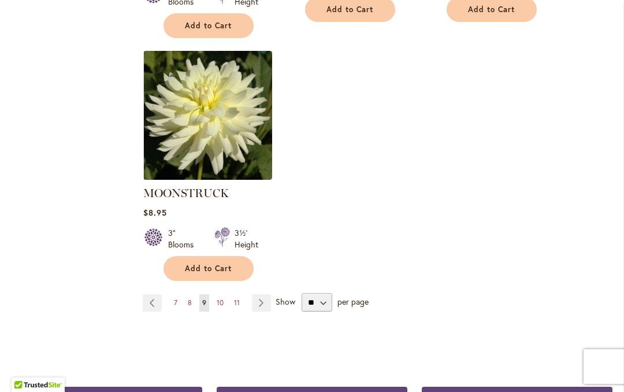
click at [261, 294] on link "Page Next" at bounding box center [261, 302] width 19 height 17
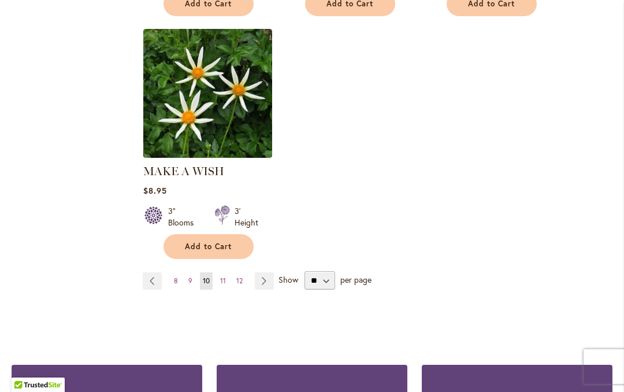
scroll to position [1497, 0]
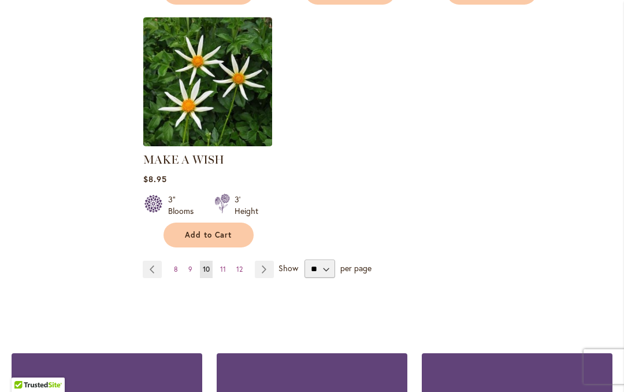
click at [262, 261] on link "Page Next" at bounding box center [264, 269] width 19 height 17
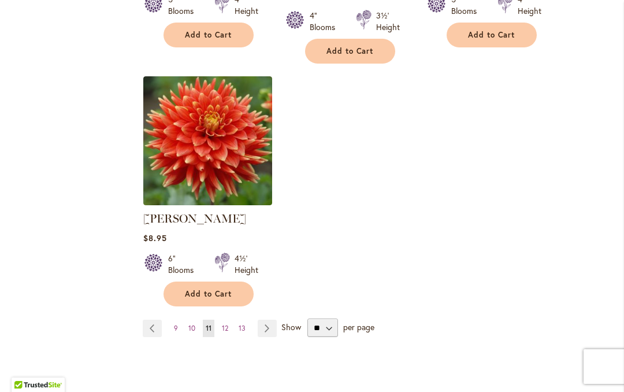
scroll to position [1454, 0]
click at [270, 319] on link "Page Next" at bounding box center [267, 327] width 19 height 17
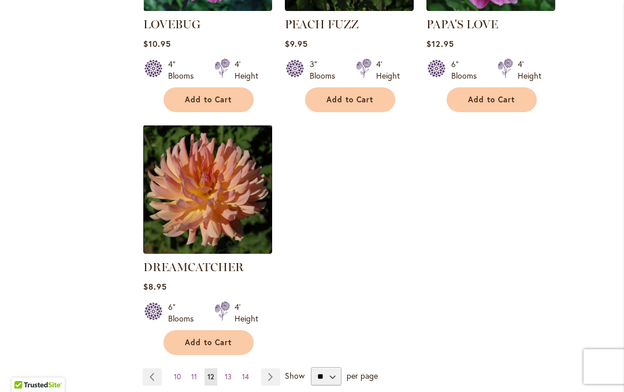
scroll to position [1390, 0]
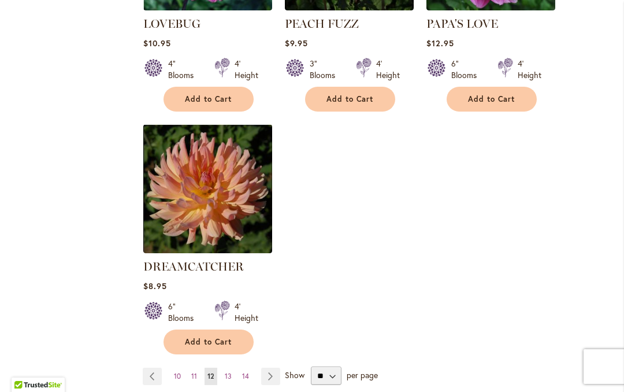
click at [266, 368] on link "Page Next" at bounding box center [270, 376] width 19 height 17
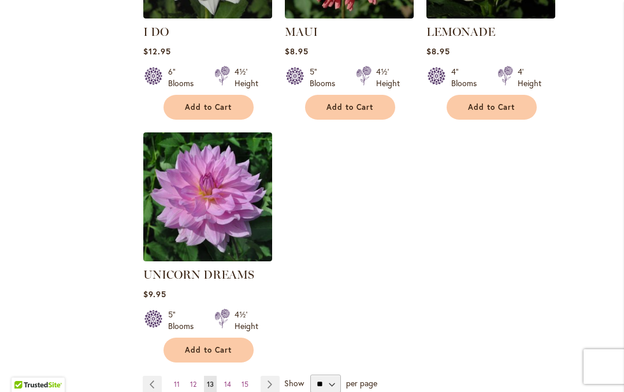
scroll to position [1404, 0]
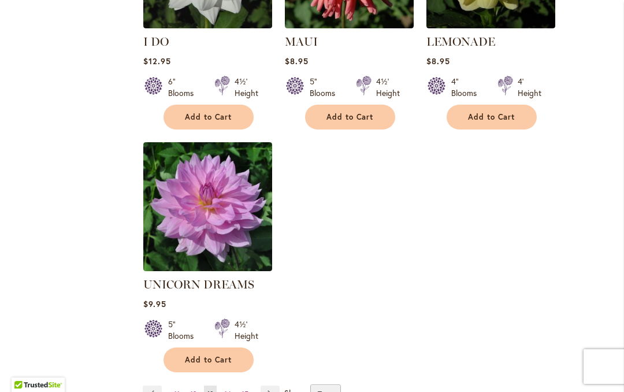
click at [277, 386] on link "Page Next" at bounding box center [270, 394] width 19 height 17
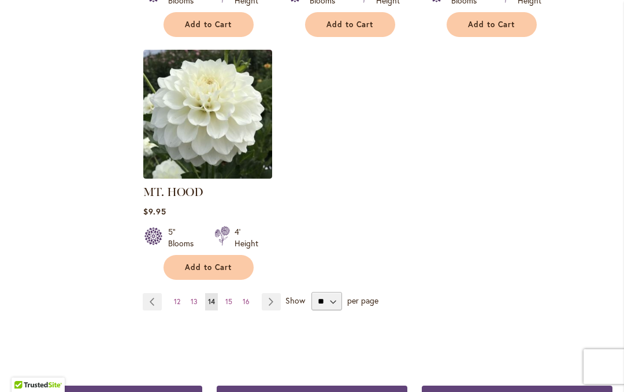
scroll to position [1447, 0]
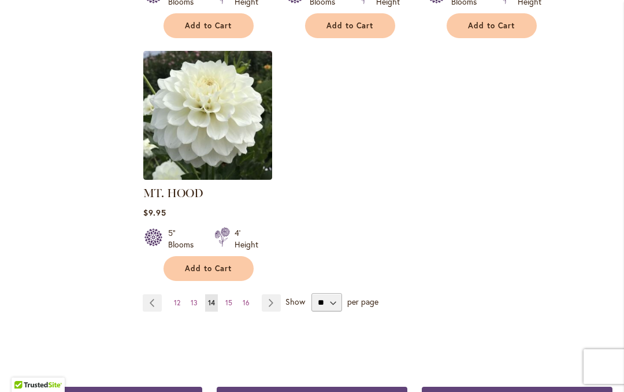
click at [275, 294] on link "Page Next" at bounding box center [271, 302] width 19 height 17
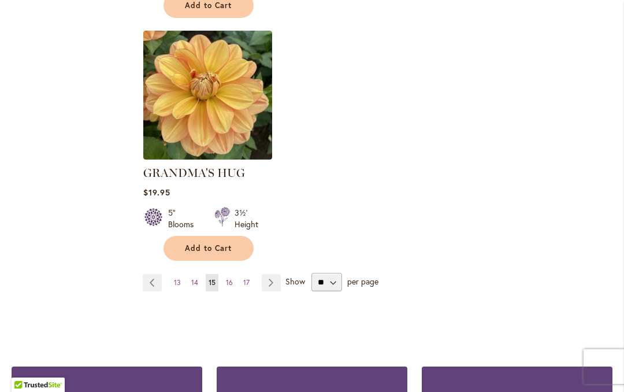
scroll to position [1513, 0]
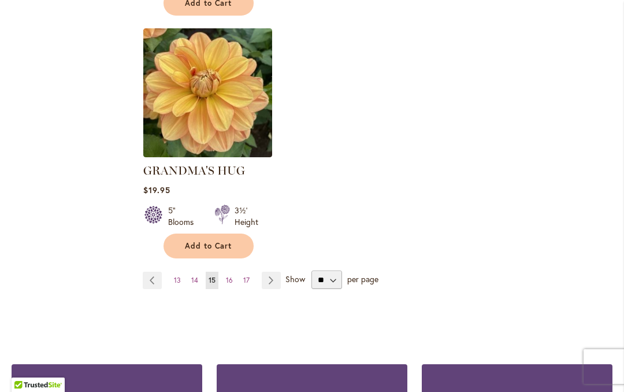
click at [272, 274] on link "Page Next" at bounding box center [271, 280] width 19 height 17
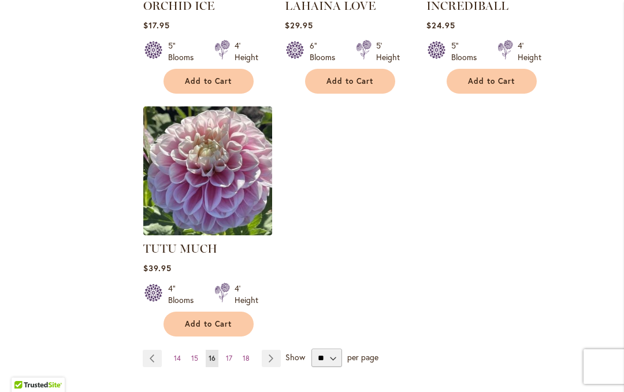
scroll to position [1428, 0]
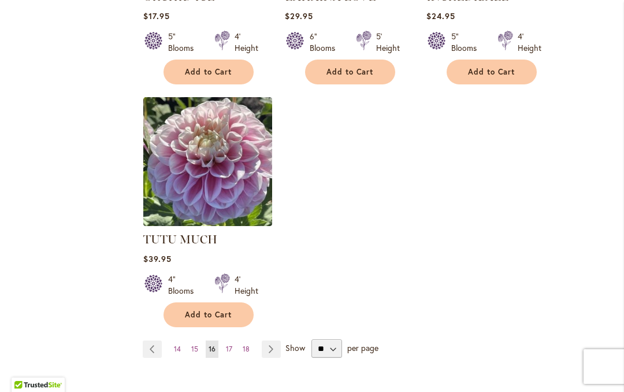
click at [270, 351] on link "Page Next" at bounding box center [271, 348] width 19 height 17
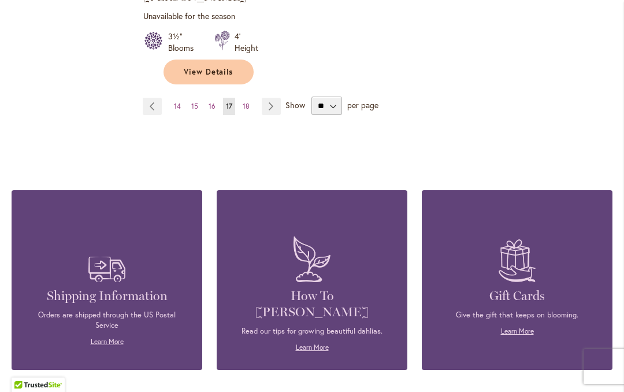
scroll to position [1640, 0]
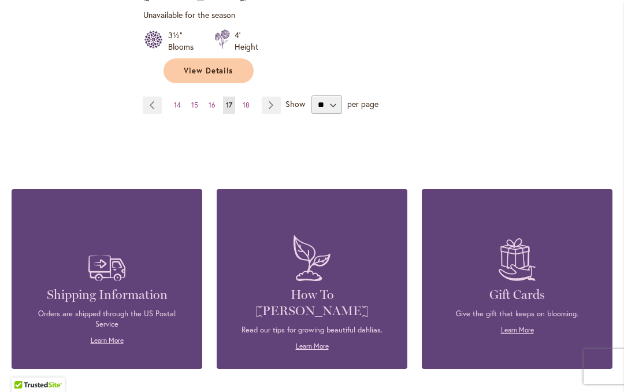
click at [271, 102] on link "Page Next" at bounding box center [271, 105] width 19 height 17
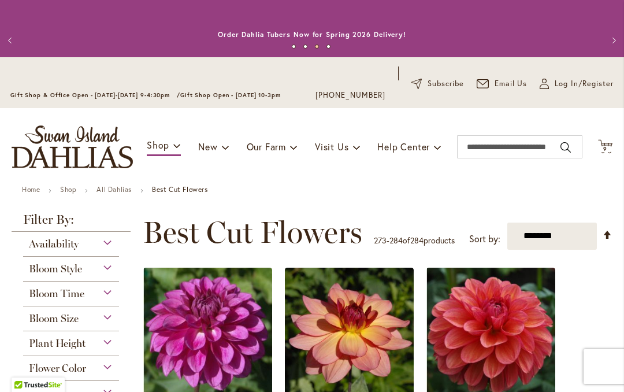
click at [606, 145] on span "9" at bounding box center [606, 149] width 4 height 8
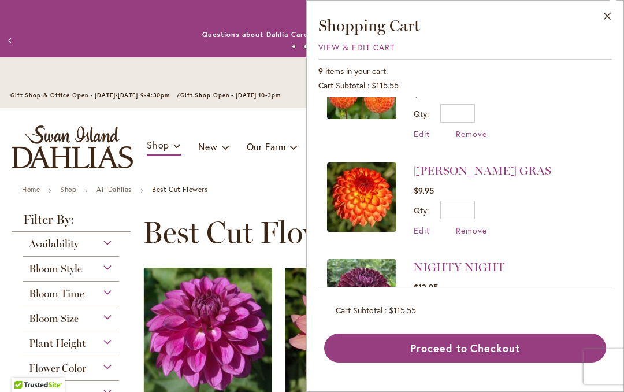
scroll to position [251, 0]
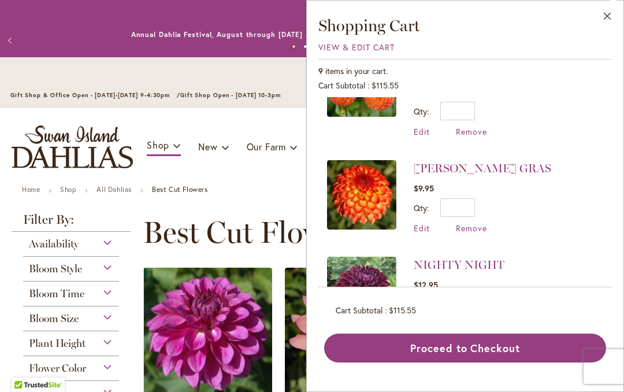
click at [482, 198] on div "Qty * Update" at bounding box center [483, 207] width 138 height 18
click at [475, 198] on input "*" at bounding box center [457, 207] width 35 height 18
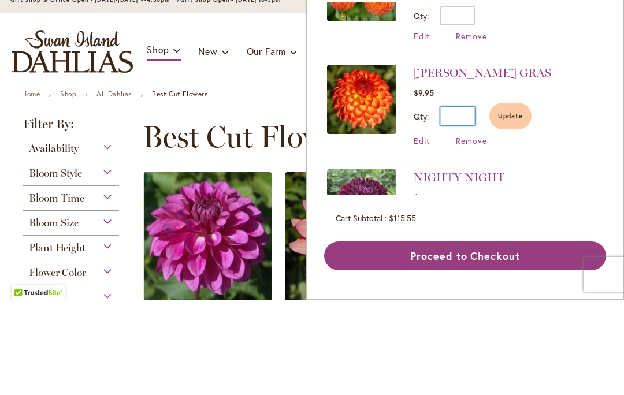
type input "*"
click at [515, 198] on button "Update" at bounding box center [511, 211] width 42 height 27
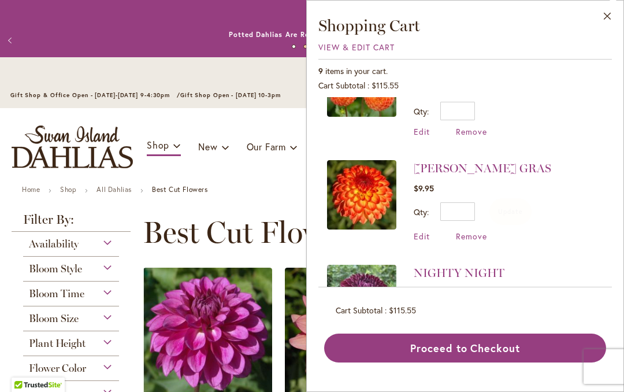
click at [575, 163] on li "MARDY GRAS $9.95 Qty * Update Edit Remove" at bounding box center [465, 201] width 276 height 105
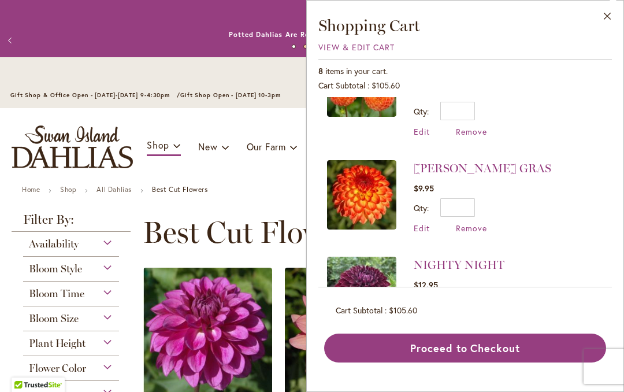
scroll to position [0, 0]
